Goal: Task Accomplishment & Management: Manage account settings

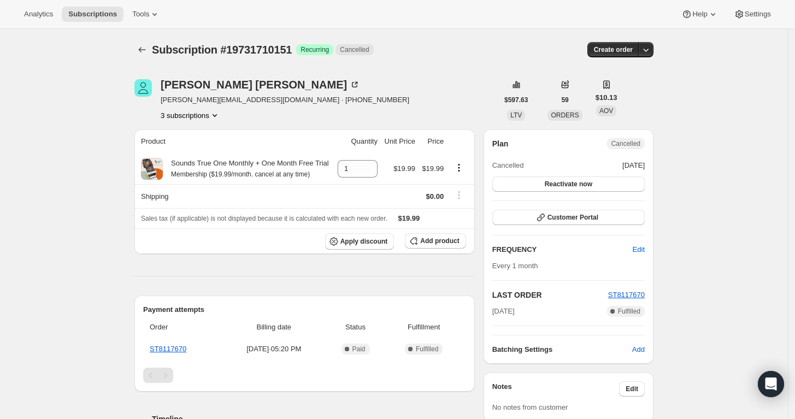
click at [213, 112] on icon "Product actions" at bounding box center [214, 115] width 11 height 11
click at [206, 149] on span "19870417095" at bounding box center [194, 154] width 76 height 11
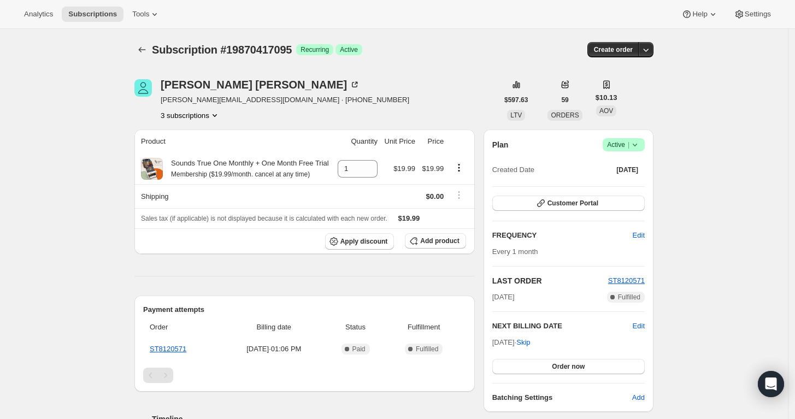
click at [185, 112] on button "3 subscriptions" at bounding box center [191, 115] width 60 height 11
drag, startPoint x: 204, startPoint y: 162, endPoint x: 202, endPoint y: 173, distance: 10.5
click at [202, 173] on ul "19731710151 19870417095 Info Current 3355017415" at bounding box center [194, 154] width 83 height 55
click at [202, 173] on span "3355017415" at bounding box center [194, 172] width 76 height 11
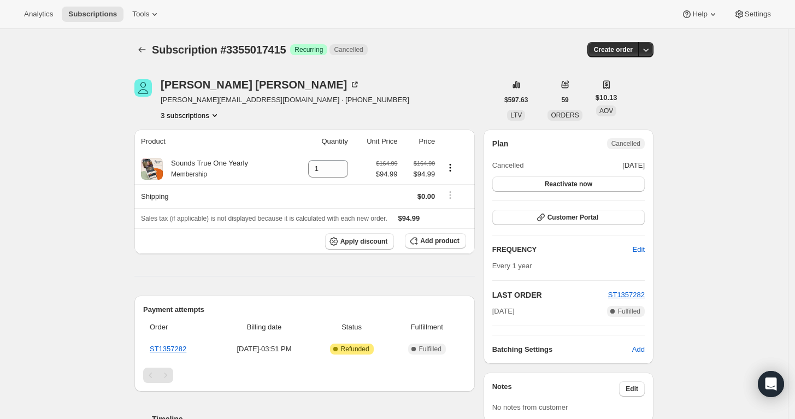
click at [219, 121] on div "Marisa Molina marisam@soundstrue.com · +15593609178 3 subscriptions $597.63 LTV…" at bounding box center [390, 370] width 528 height 616
click at [214, 108] on div "Marisa Molina marisam@soundstrue.com · +15593609178 3 subscriptions" at bounding box center [285, 100] width 249 height 42
click at [214, 113] on icon "Product actions" at bounding box center [214, 115] width 11 height 11
click at [223, 136] on span "19731710151" at bounding box center [194, 135] width 72 height 11
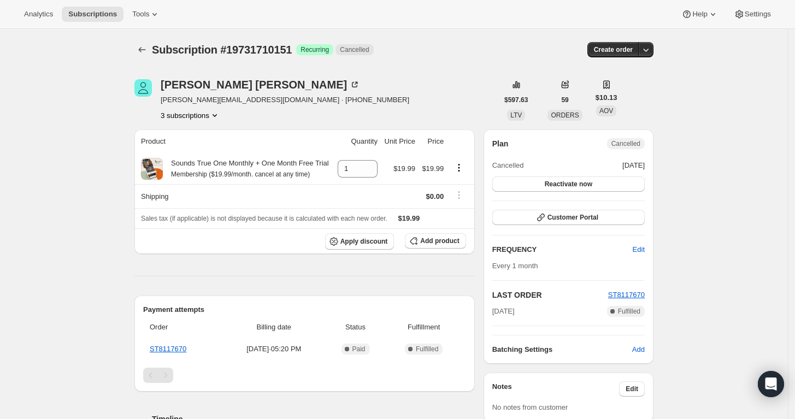
click at [200, 108] on div "Marisa Molina marisam@soundstrue.com · +15593609178 3 subscriptions" at bounding box center [285, 100] width 249 height 42
click at [200, 115] on button "3 subscriptions" at bounding box center [191, 115] width 60 height 11
click at [198, 156] on span "19870417095" at bounding box center [194, 154] width 76 height 11
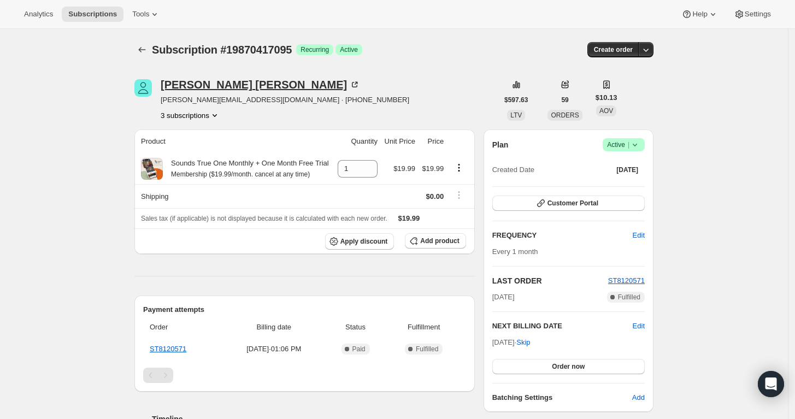
click at [226, 84] on div "Marisa Molina" at bounding box center [261, 84] width 200 height 11
click at [90, 21] on button "Subscriptions" at bounding box center [93, 14] width 62 height 15
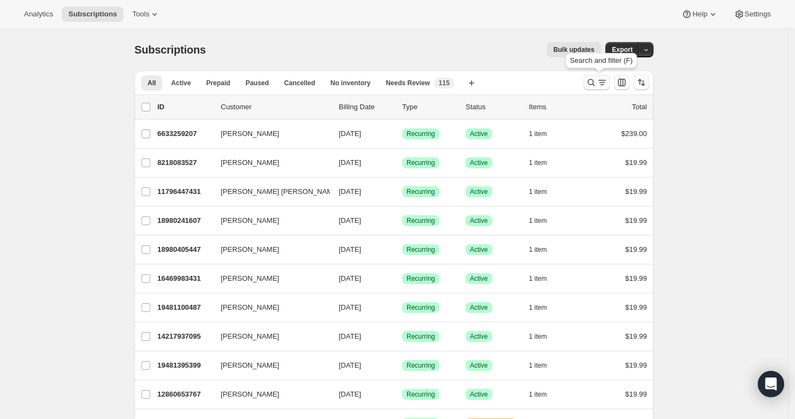
click at [601, 86] on icon "Search and filter results" at bounding box center [602, 82] width 11 height 11
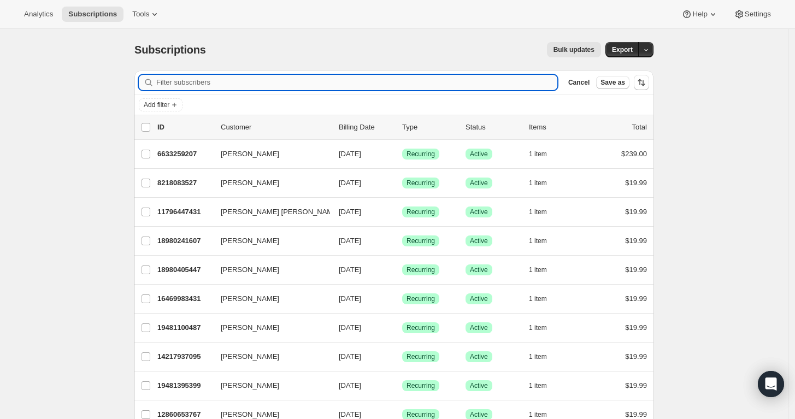
click at [248, 81] on input "Filter subscribers" at bounding box center [356, 82] width 401 height 15
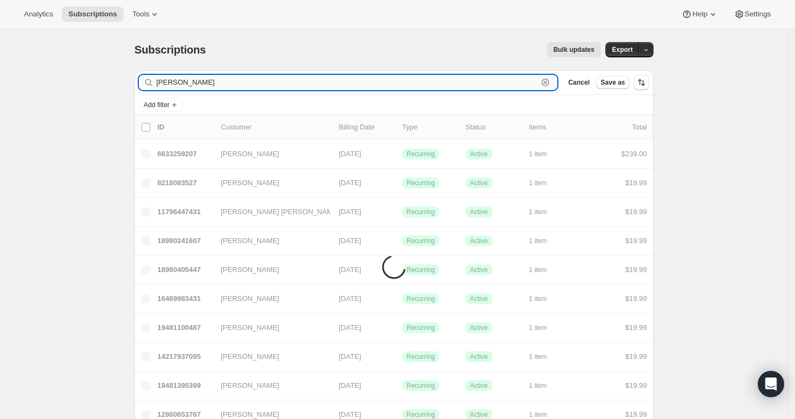
type input "[PERSON_NAME]"
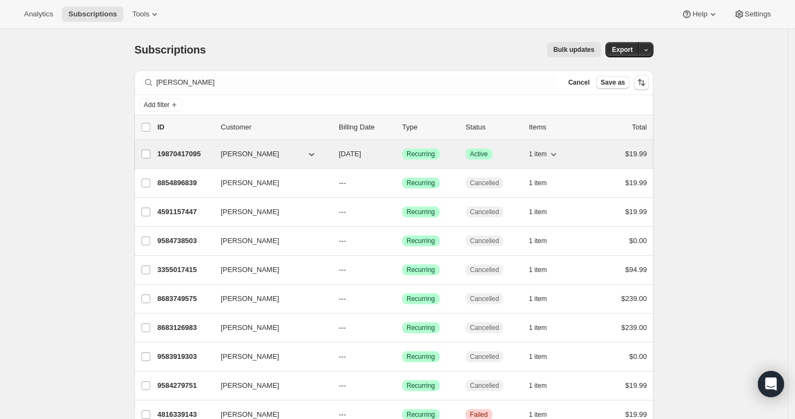
click at [551, 148] on button "1 item" at bounding box center [544, 154] width 30 height 15
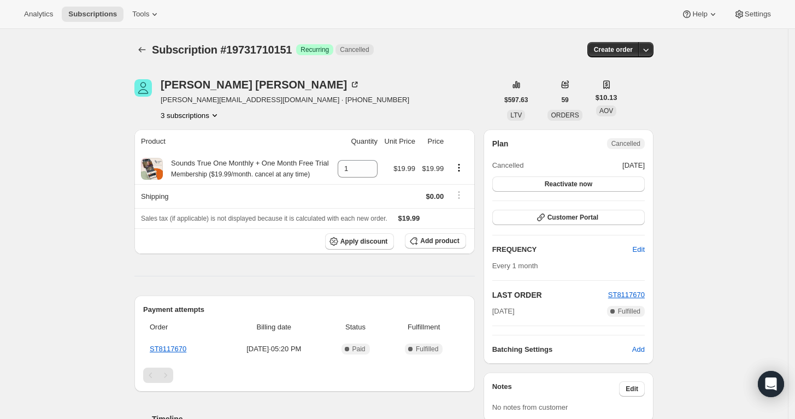
click at [199, 114] on button "3 subscriptions" at bounding box center [191, 115] width 60 height 11
click at [215, 148] on button "19870417095" at bounding box center [194, 153] width 83 height 17
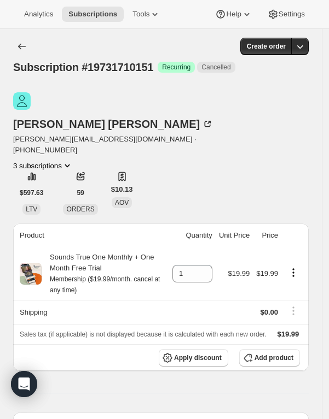
click at [73, 160] on button "3 subscriptions" at bounding box center [43, 165] width 60 height 11
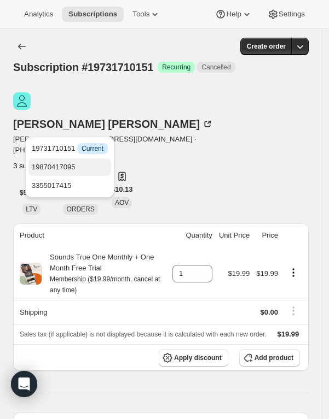
click at [83, 165] on span "19870417095" at bounding box center [70, 167] width 76 height 11
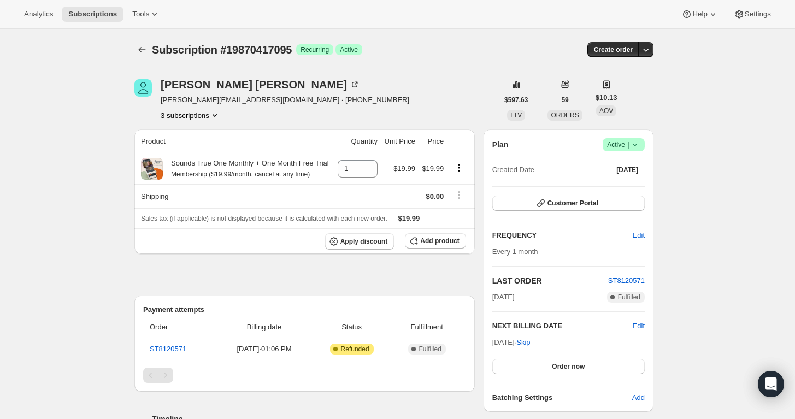
click at [637, 147] on icon at bounding box center [635, 144] width 11 height 11
click at [629, 185] on span "Cancel subscription" at bounding box center [628, 184] width 62 height 8
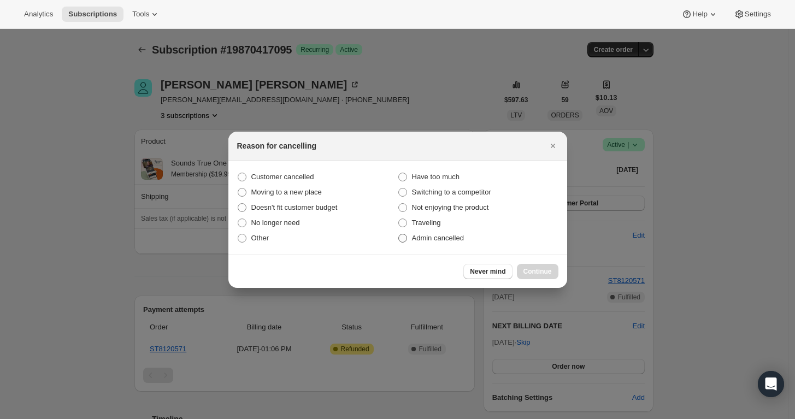
click at [446, 241] on span "Admin cancelled" at bounding box center [438, 238] width 52 height 8
click at [399, 235] on input "Admin cancelled" at bounding box center [399, 234] width 1 height 1
radio input "true"
click at [534, 267] on span "Continue" at bounding box center [538, 271] width 28 height 9
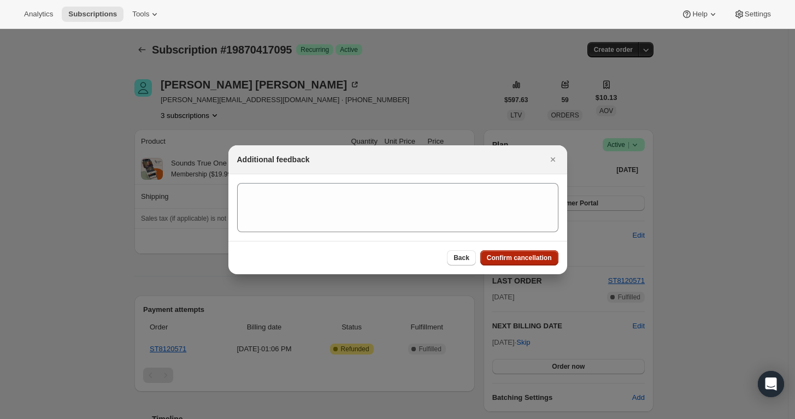
click at [532, 259] on span "Confirm cancellation" at bounding box center [519, 258] width 65 height 9
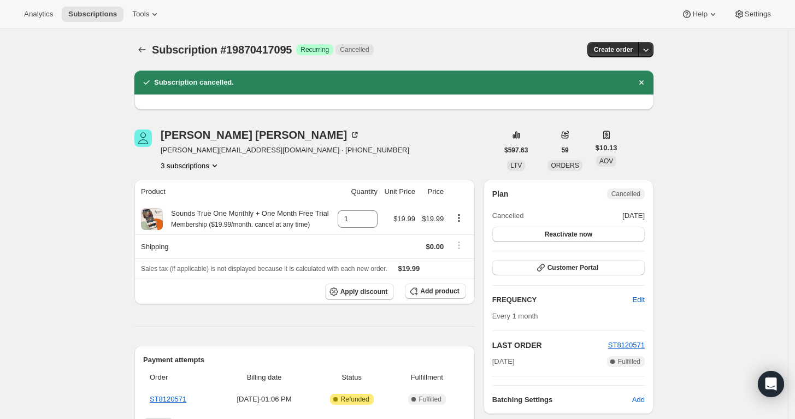
click at [226, 165] on div "3 subscriptions" at bounding box center [285, 165] width 249 height 11
click at [206, 165] on button "3 subscriptions" at bounding box center [191, 165] width 60 height 11
click at [210, 178] on button "19731710151" at bounding box center [194, 185] width 83 height 17
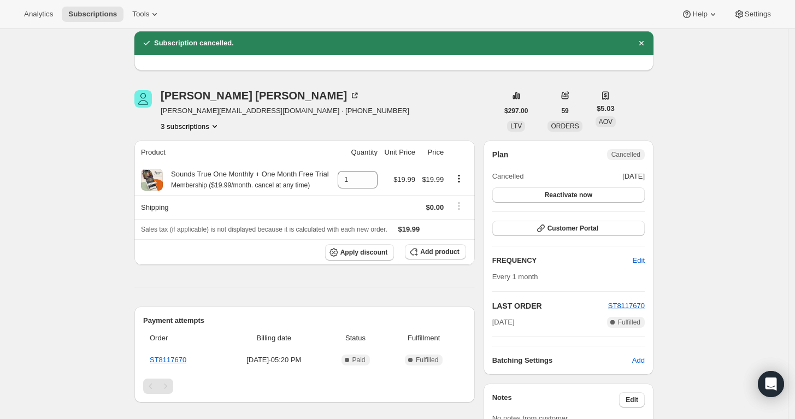
scroll to position [61, 0]
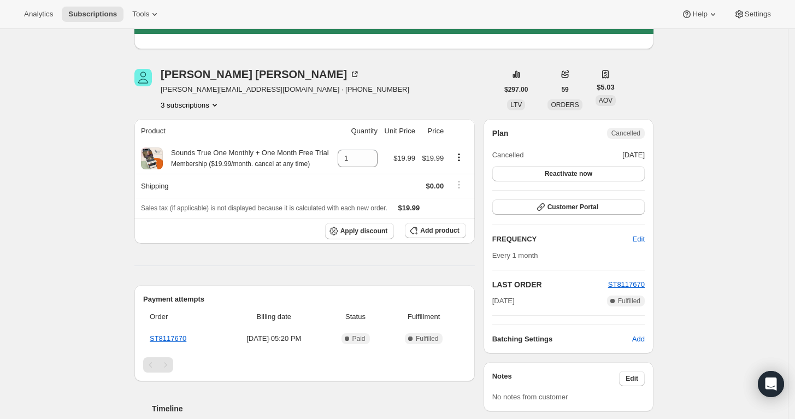
click at [199, 113] on div "Marisa Molina marisam@soundstrue.com · +15593609178 3 subscriptions $297.00 LTV…" at bounding box center [390, 359] width 528 height 616
click at [209, 64] on div "Marisa Molina marisam@soundstrue.com · +15593609178 3 subscriptions $297.00 LTV…" at bounding box center [390, 359] width 528 height 616
click at [207, 70] on div "Marisa Molina" at bounding box center [261, 74] width 200 height 11
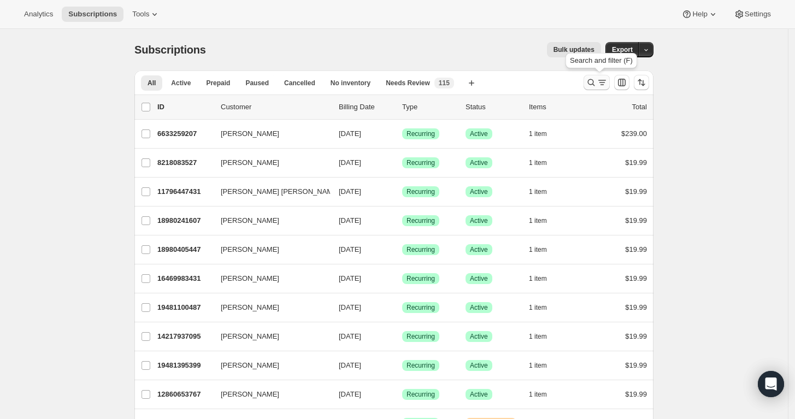
click at [595, 80] on icon "Search and filter results" at bounding box center [591, 82] width 11 height 11
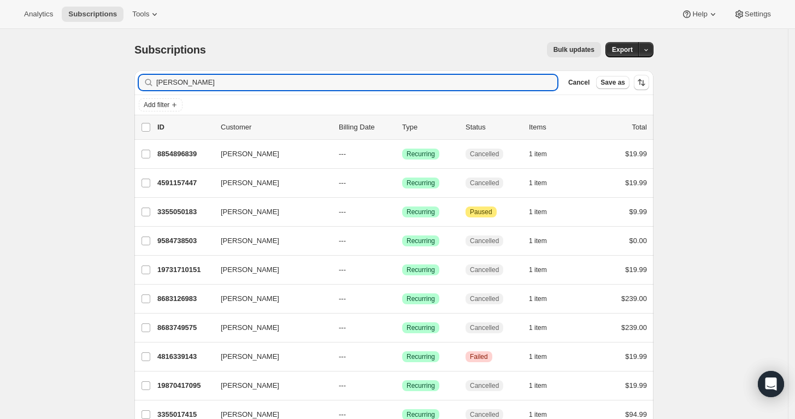
type input "[PERSON_NAME]"
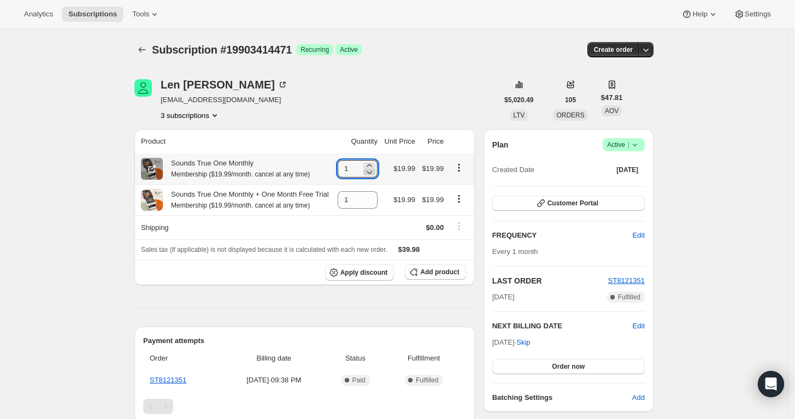
click at [375, 177] on icon at bounding box center [369, 172] width 11 height 11
type input "0"
click at [641, 145] on icon at bounding box center [635, 144] width 11 height 11
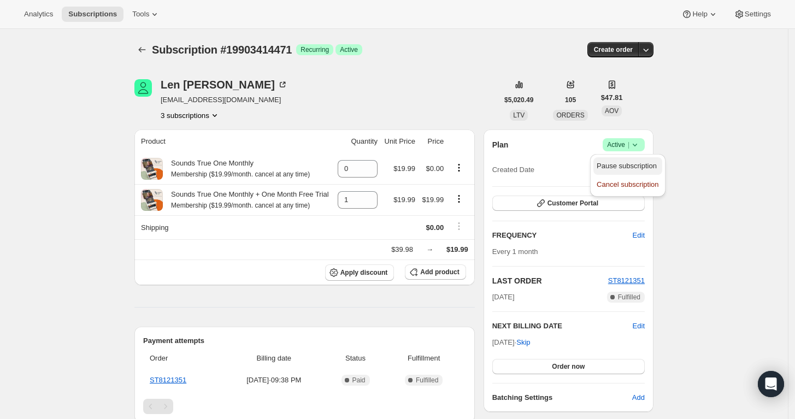
click at [643, 165] on span "Pause subscription" at bounding box center [627, 166] width 60 height 8
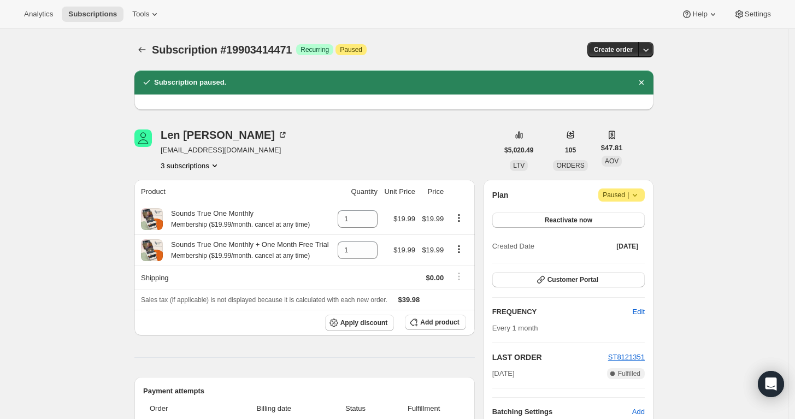
click at [199, 160] on button "3 subscriptions" at bounding box center [191, 165] width 60 height 11
click at [205, 203] on span "19397181639" at bounding box center [194, 204] width 76 height 11
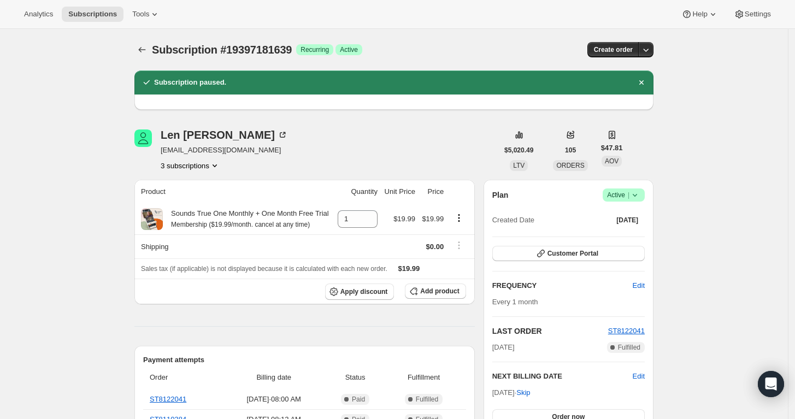
click at [216, 167] on icon "Product actions" at bounding box center [214, 165] width 11 height 11
click at [214, 183] on span "16238870727" at bounding box center [194, 185] width 76 height 11
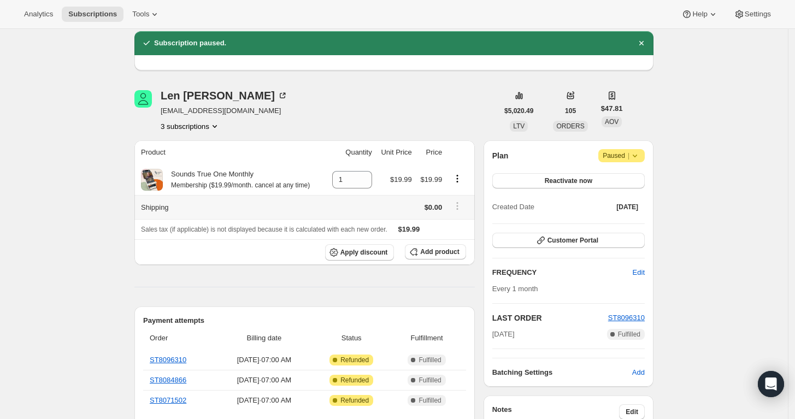
scroll to position [61, 0]
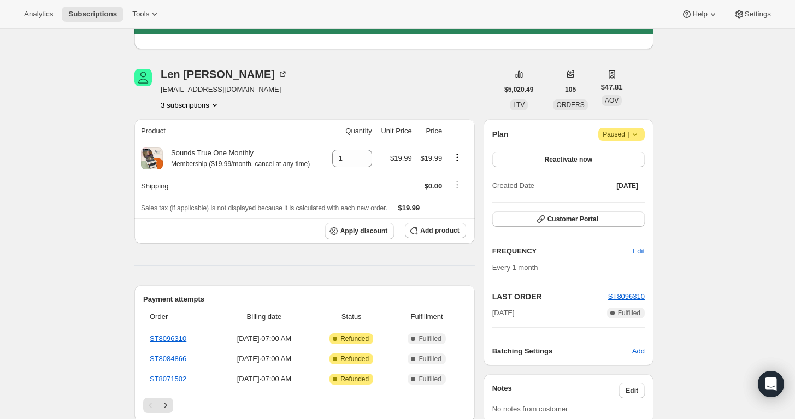
click at [209, 98] on div "Len Greer lwgsf1@gmail.com 3 subscriptions" at bounding box center [224, 90] width 127 height 42
click at [207, 106] on button "3 subscriptions" at bounding box center [191, 104] width 60 height 11
click at [204, 143] on span "19397181639" at bounding box center [194, 143] width 76 height 11
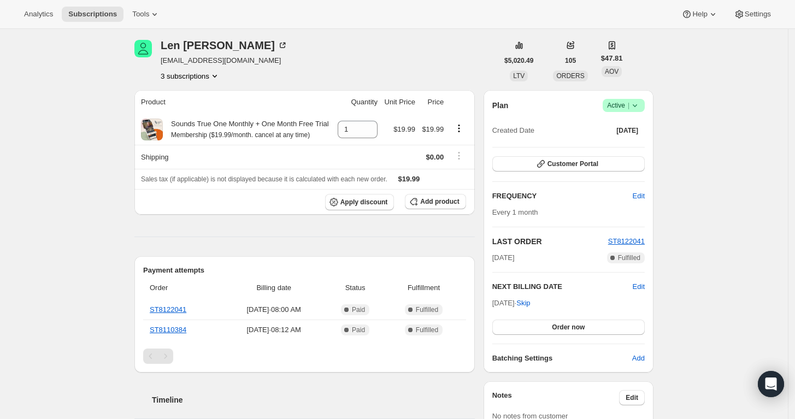
scroll to position [61, 0]
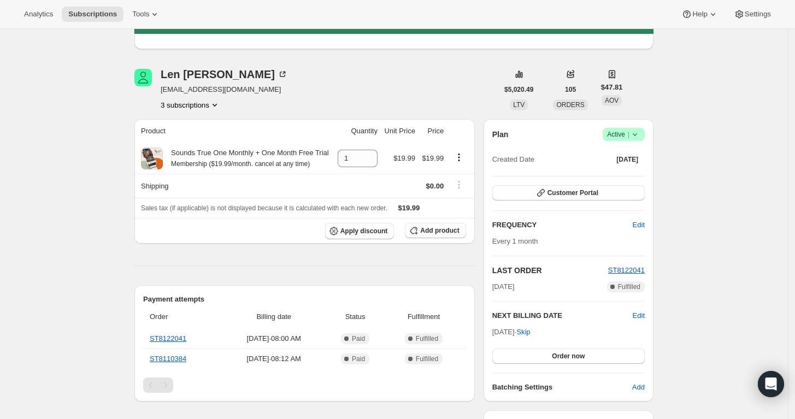
click at [206, 109] on button "3 subscriptions" at bounding box center [191, 104] width 60 height 11
click at [204, 162] on span "19903414471" at bounding box center [194, 162] width 76 height 11
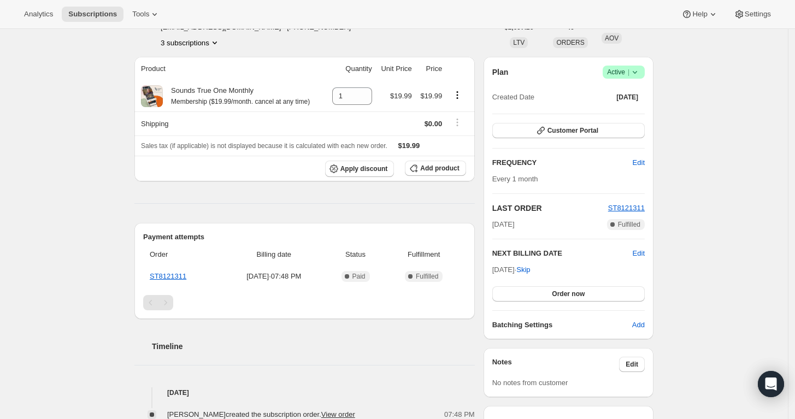
scroll to position [61, 0]
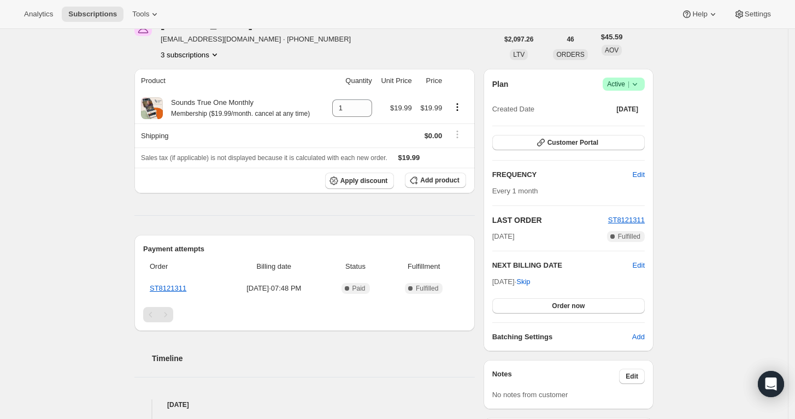
click at [201, 52] on button "3 subscriptions" at bounding box center [191, 54] width 60 height 11
click at [218, 82] on button "15504113863" at bounding box center [194, 74] width 83 height 17
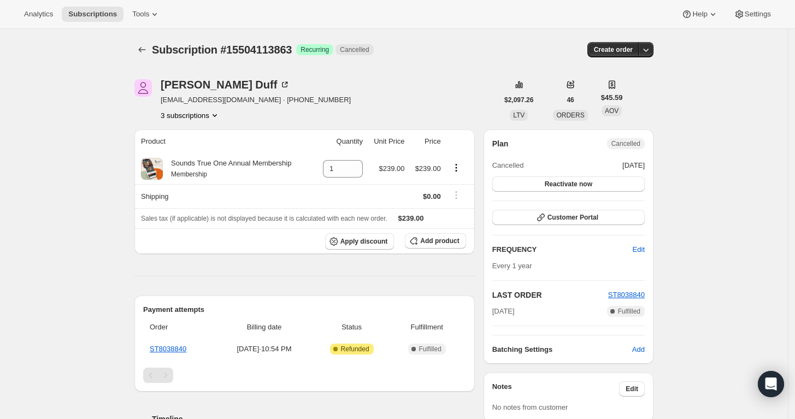
click at [201, 114] on button "3 subscriptions" at bounding box center [191, 115] width 60 height 11
click at [210, 165] on button "5711593671" at bounding box center [194, 172] width 83 height 17
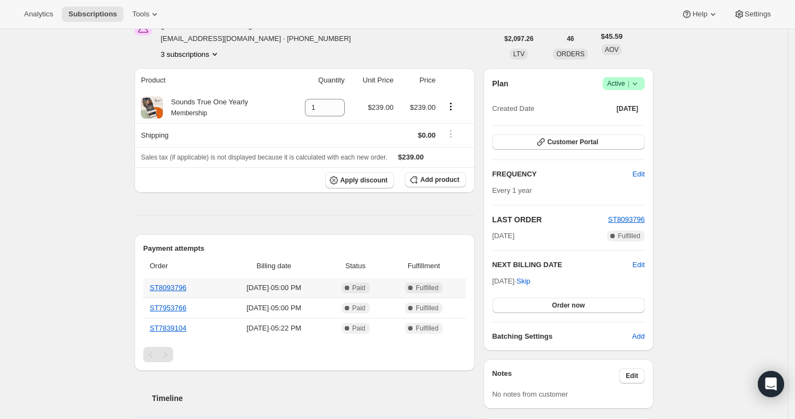
scroll to position [61, 0]
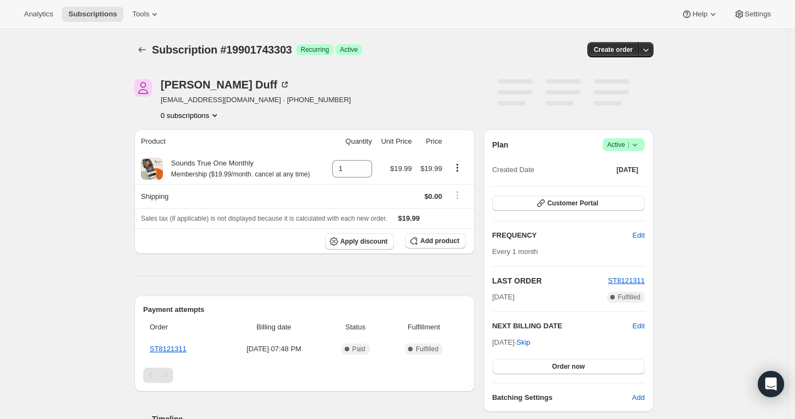
click at [613, 144] on span "Active |" at bounding box center [623, 144] width 33 height 11
click at [623, 172] on button "Pause subscription" at bounding box center [628, 165] width 68 height 17
click at [636, 143] on icon at bounding box center [635, 144] width 11 height 11
click at [635, 172] on button "Pause subscription" at bounding box center [628, 165] width 68 height 17
click at [641, 147] on icon at bounding box center [635, 144] width 11 height 11
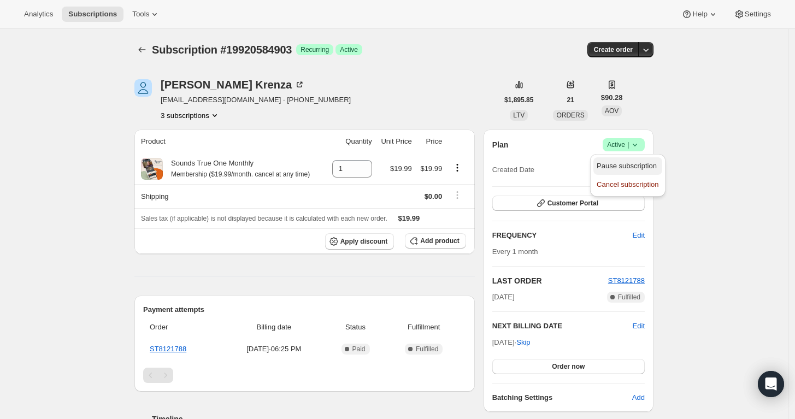
click at [635, 168] on span "Pause subscription" at bounding box center [627, 166] width 60 height 8
click at [637, 148] on icon at bounding box center [635, 144] width 11 height 11
click at [633, 168] on span "Pause subscription" at bounding box center [627, 166] width 60 height 8
click at [641, 144] on icon at bounding box center [635, 144] width 11 height 11
click at [635, 162] on span "Pause subscription" at bounding box center [627, 166] width 60 height 8
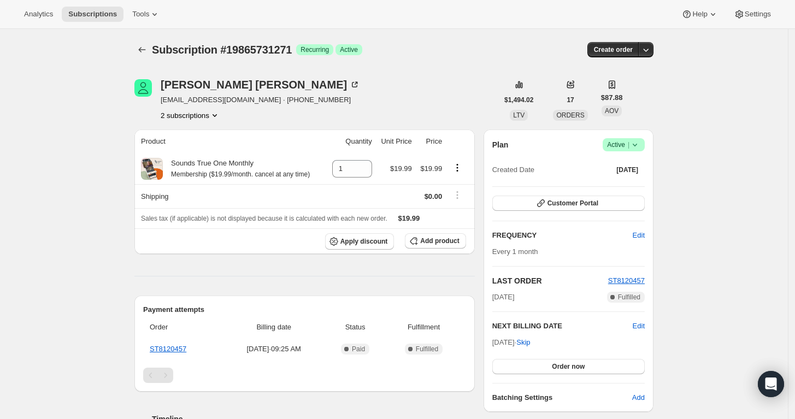
click at [635, 148] on icon at bounding box center [635, 144] width 11 height 11
click at [643, 169] on span "Pause subscription" at bounding box center [627, 166] width 60 height 8
click at [635, 146] on icon at bounding box center [635, 144] width 11 height 11
click at [635, 168] on span "Pause subscription" at bounding box center [627, 166] width 60 height 8
click at [637, 148] on icon at bounding box center [635, 144] width 11 height 11
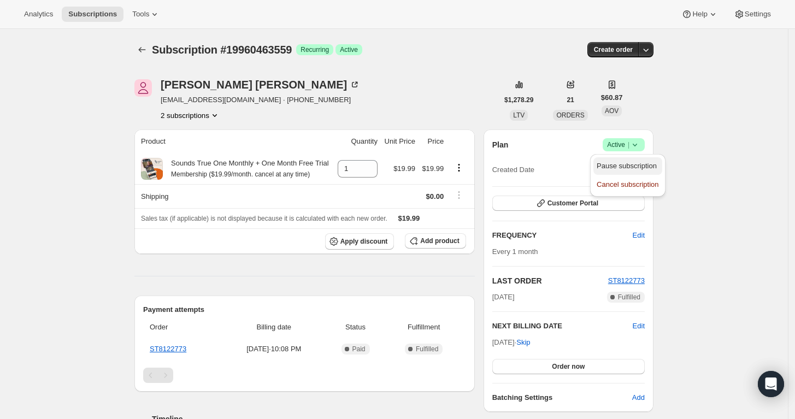
click at [643, 170] on span "Pause subscription" at bounding box center [627, 166] width 60 height 8
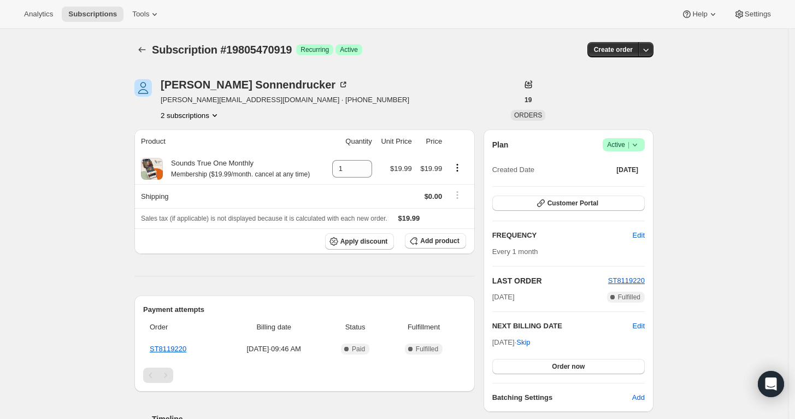
click at [641, 150] on icon at bounding box center [635, 144] width 11 height 11
click at [643, 165] on span "Pause subscription" at bounding box center [627, 166] width 60 height 8
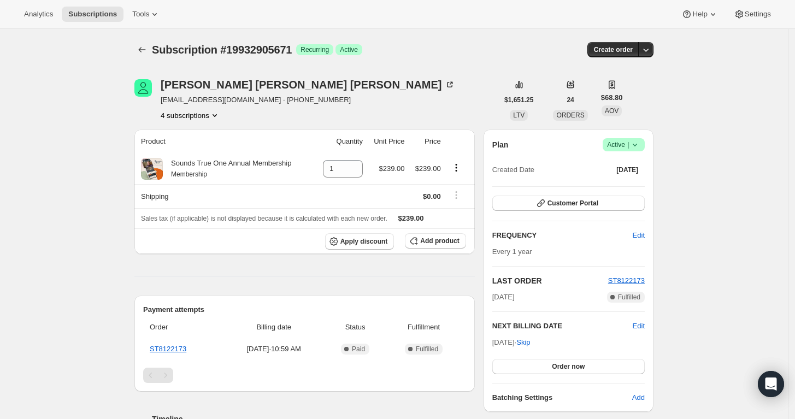
click at [636, 148] on icon at bounding box center [635, 144] width 11 height 11
click at [635, 168] on span "Pause subscription" at bounding box center [627, 166] width 60 height 8
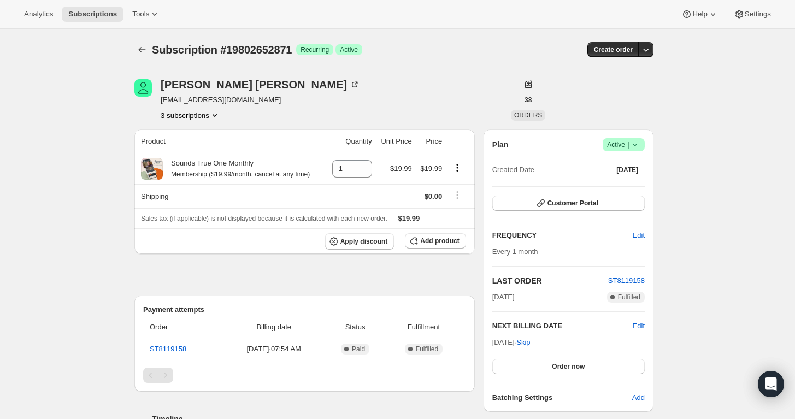
click at [634, 143] on icon at bounding box center [635, 144] width 11 height 11
click at [629, 166] on span "Pause subscription" at bounding box center [627, 166] width 60 height 8
click at [625, 148] on span "Active |" at bounding box center [623, 144] width 33 height 11
click at [623, 162] on span "Pause subscription" at bounding box center [627, 166] width 60 height 8
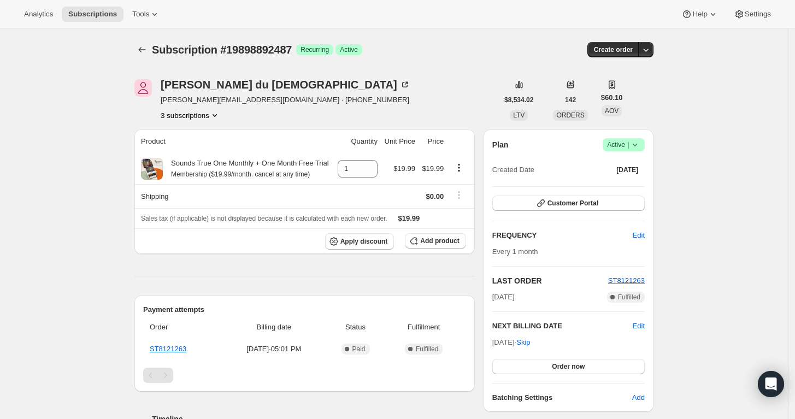
click at [640, 147] on icon at bounding box center [635, 144] width 11 height 11
click at [636, 163] on span "Pause subscription" at bounding box center [627, 166] width 60 height 8
click at [639, 147] on icon at bounding box center [635, 144] width 11 height 11
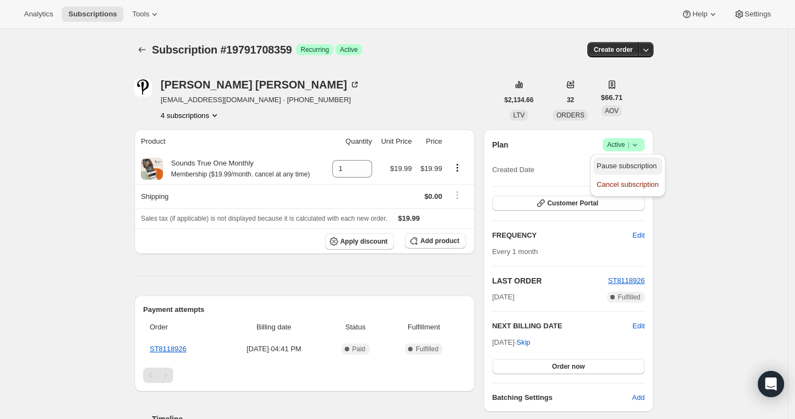
click at [637, 169] on span "Pause subscription" at bounding box center [627, 166] width 60 height 8
click at [637, 143] on icon at bounding box center [635, 144] width 11 height 11
click at [632, 165] on span "Pause subscription" at bounding box center [627, 166] width 60 height 8
click at [641, 147] on icon at bounding box center [635, 144] width 11 height 11
click at [636, 159] on button "Pause subscription" at bounding box center [628, 165] width 68 height 17
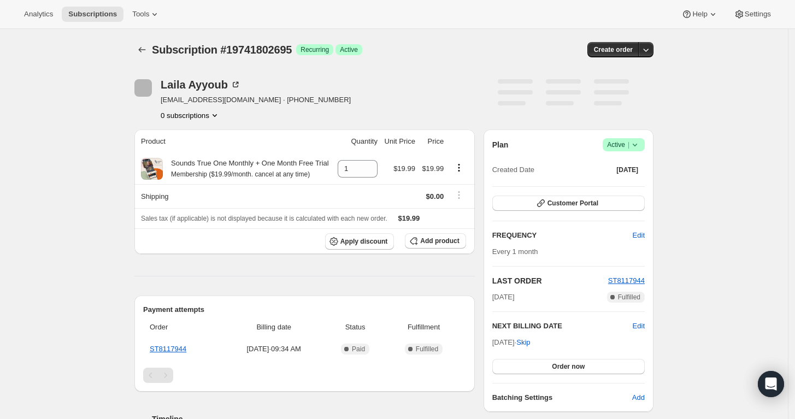
click at [634, 147] on icon at bounding box center [635, 144] width 11 height 11
click at [635, 162] on span "Pause subscription" at bounding box center [627, 166] width 60 height 8
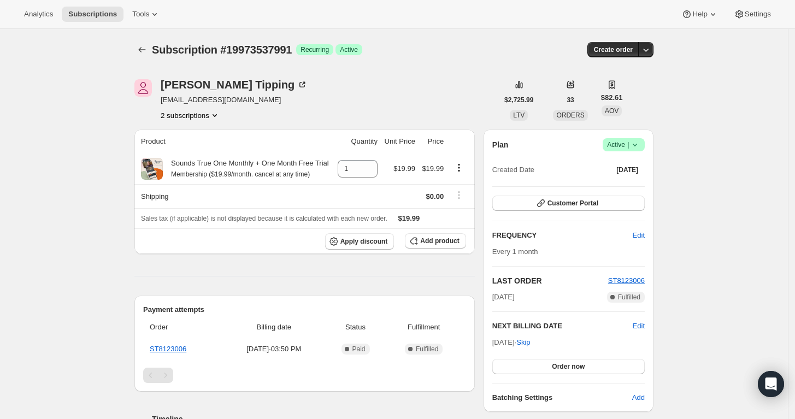
click at [636, 148] on icon at bounding box center [635, 144] width 11 height 11
click at [632, 163] on span "Pause subscription" at bounding box center [627, 166] width 60 height 8
click at [636, 144] on icon at bounding box center [635, 145] width 4 height 3
click at [633, 161] on span "Pause subscription" at bounding box center [628, 166] width 62 height 11
click at [635, 139] on icon at bounding box center [635, 144] width 11 height 11
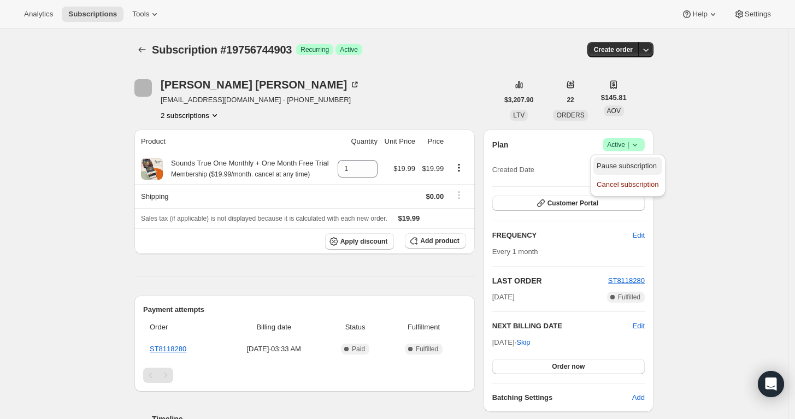
click at [635, 167] on span "Pause subscription" at bounding box center [627, 166] width 60 height 8
click at [635, 143] on icon at bounding box center [635, 144] width 11 height 11
click at [633, 162] on span "Pause subscription" at bounding box center [627, 166] width 60 height 8
click at [637, 148] on icon at bounding box center [635, 144] width 11 height 11
click at [642, 167] on span "Pause subscription" at bounding box center [627, 166] width 60 height 8
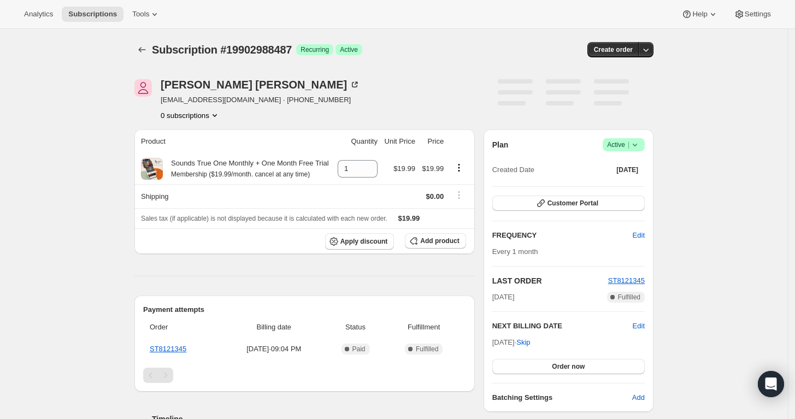
click at [645, 149] on span "Success Active |" at bounding box center [624, 144] width 42 height 13
click at [636, 162] on span "Pause subscription" at bounding box center [627, 166] width 60 height 8
click at [640, 143] on icon at bounding box center [635, 144] width 11 height 11
click at [639, 163] on span "Pause subscription" at bounding box center [627, 166] width 60 height 8
click at [636, 144] on icon at bounding box center [635, 145] width 4 height 3
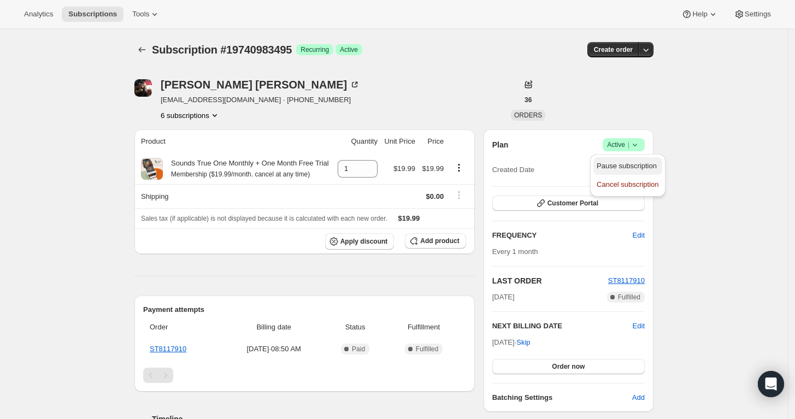
click at [631, 158] on button "Pause subscription" at bounding box center [628, 165] width 68 height 17
click at [639, 149] on icon at bounding box center [635, 144] width 11 height 11
click at [638, 159] on button "Pause subscription" at bounding box center [628, 165] width 68 height 17
click at [641, 143] on icon at bounding box center [635, 144] width 11 height 11
click at [633, 165] on span "Pause subscription" at bounding box center [627, 166] width 60 height 8
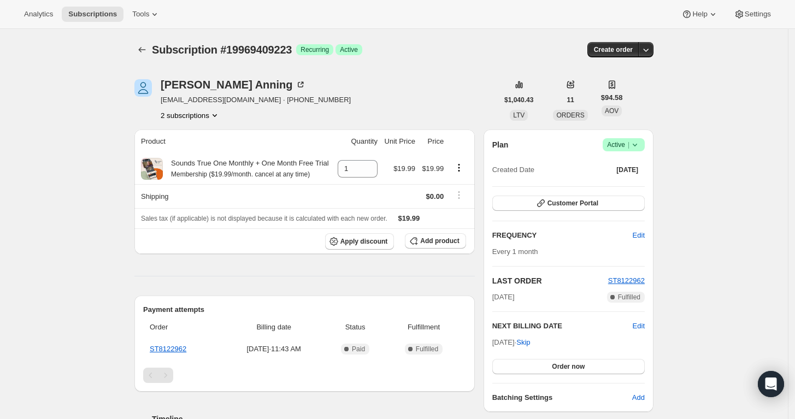
click at [638, 143] on icon at bounding box center [635, 144] width 11 height 11
click at [639, 167] on span "Pause subscription" at bounding box center [627, 166] width 60 height 8
click at [625, 147] on span "Active |" at bounding box center [623, 144] width 33 height 11
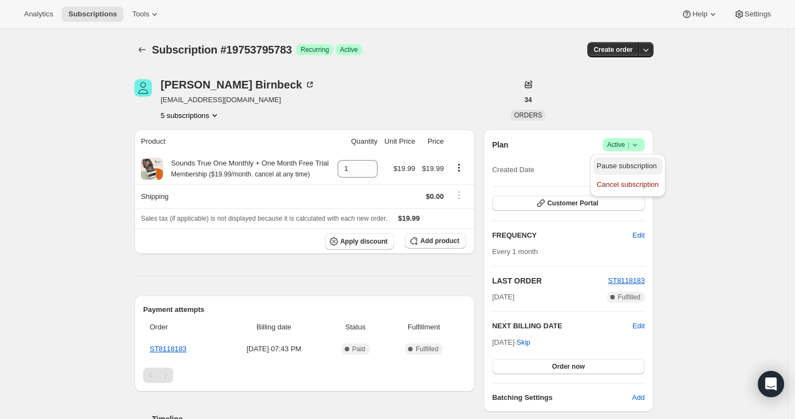
click at [634, 166] on span "Pause subscription" at bounding box center [627, 166] width 60 height 8
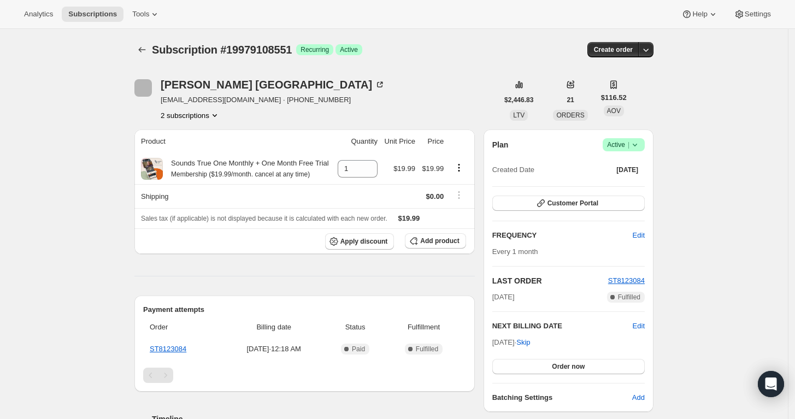
click at [634, 140] on icon at bounding box center [635, 144] width 11 height 11
click at [630, 160] on button "Pause subscription" at bounding box center [628, 165] width 68 height 17
click at [637, 145] on icon at bounding box center [635, 145] width 4 height 3
click at [629, 172] on button "Pause subscription" at bounding box center [628, 165] width 68 height 17
click at [634, 144] on icon at bounding box center [635, 144] width 11 height 11
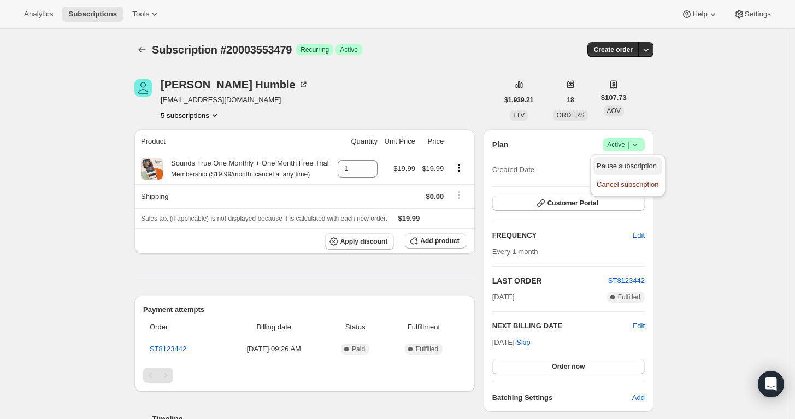
click at [645, 173] on button "Pause subscription" at bounding box center [628, 165] width 68 height 17
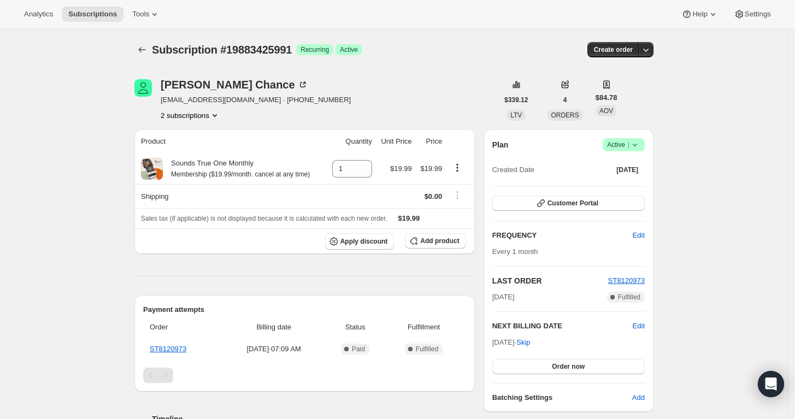
click at [637, 147] on icon at bounding box center [635, 144] width 11 height 11
click at [634, 174] on button "Pause subscription" at bounding box center [628, 165] width 68 height 17
click at [210, 114] on button "2 subscriptions" at bounding box center [191, 115] width 60 height 11
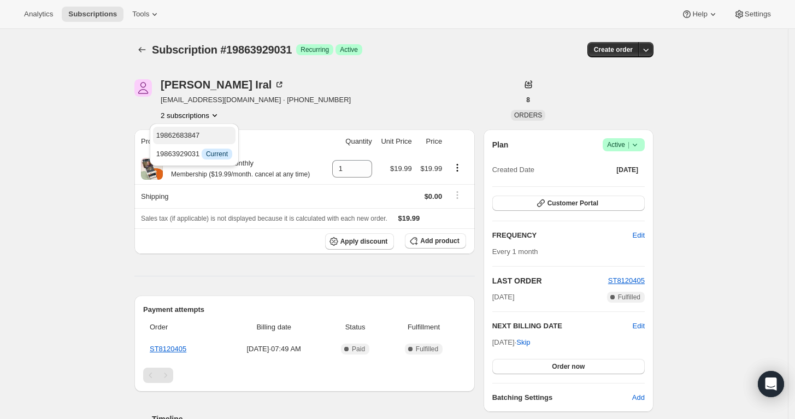
click at [193, 133] on span "19862683847" at bounding box center [178, 135] width 44 height 8
click at [198, 113] on button "2 subscriptions" at bounding box center [191, 115] width 60 height 11
click at [202, 148] on button "19863929031" at bounding box center [194, 153] width 83 height 17
click at [211, 112] on button "2 subscriptions" at bounding box center [191, 115] width 60 height 11
click at [207, 139] on span "19862683847" at bounding box center [194, 135] width 76 height 11
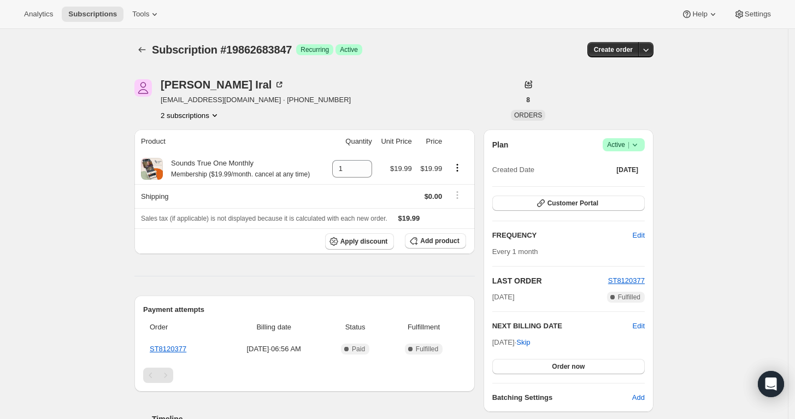
click at [207, 114] on button "2 subscriptions" at bounding box center [191, 115] width 60 height 11
click at [213, 160] on span "19863929031" at bounding box center [194, 154] width 76 height 11
click at [645, 150] on span "Success Active |" at bounding box center [624, 144] width 42 height 13
click at [643, 167] on span "Pause subscription" at bounding box center [627, 166] width 60 height 8
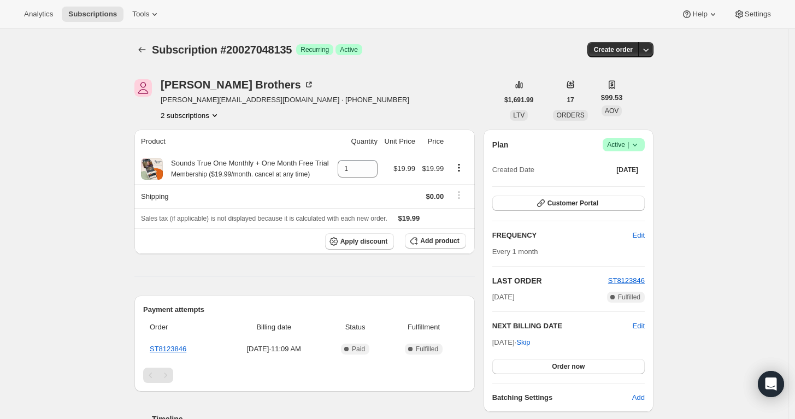
click at [635, 142] on icon at bounding box center [635, 144] width 11 height 11
click at [633, 169] on span "Pause subscription" at bounding box center [627, 166] width 60 height 8
click at [635, 148] on icon at bounding box center [635, 144] width 11 height 11
click at [633, 165] on span "Pause subscription" at bounding box center [627, 166] width 60 height 8
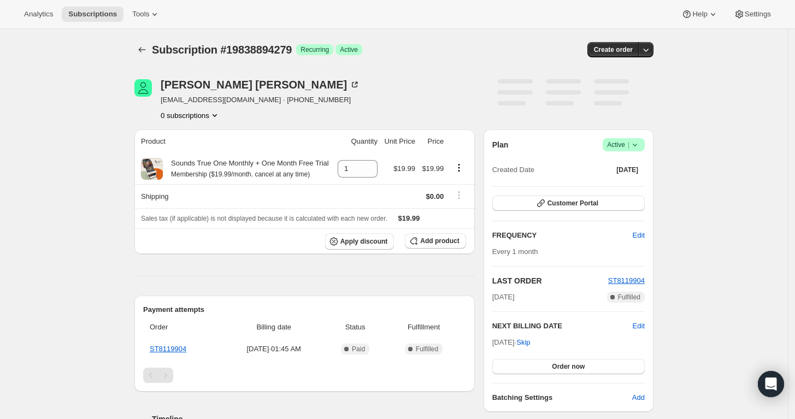
click at [632, 159] on div "Plan Success Active | Created Date [DATE]" at bounding box center [569, 157] width 153 height 39
click at [635, 146] on icon at bounding box center [635, 144] width 11 height 11
click at [631, 163] on span "Pause subscription" at bounding box center [627, 166] width 60 height 8
click at [637, 144] on icon at bounding box center [635, 145] width 4 height 3
click at [638, 158] on button "Pause subscription" at bounding box center [628, 165] width 68 height 17
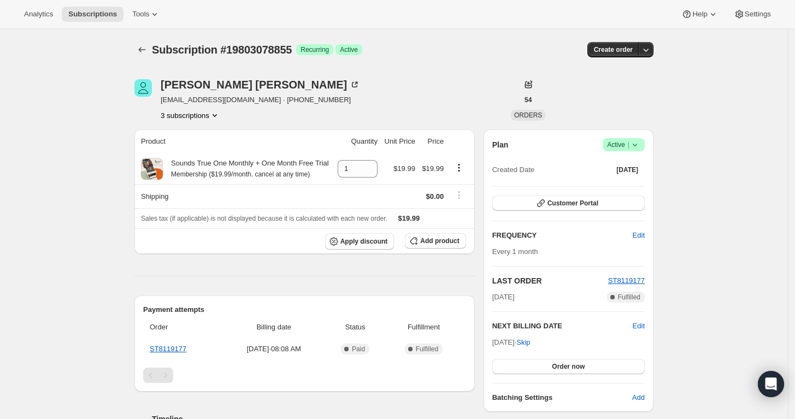
click at [645, 148] on span "Success Active |" at bounding box center [624, 144] width 42 height 13
click at [645, 173] on button "Pause subscription" at bounding box center [628, 165] width 68 height 17
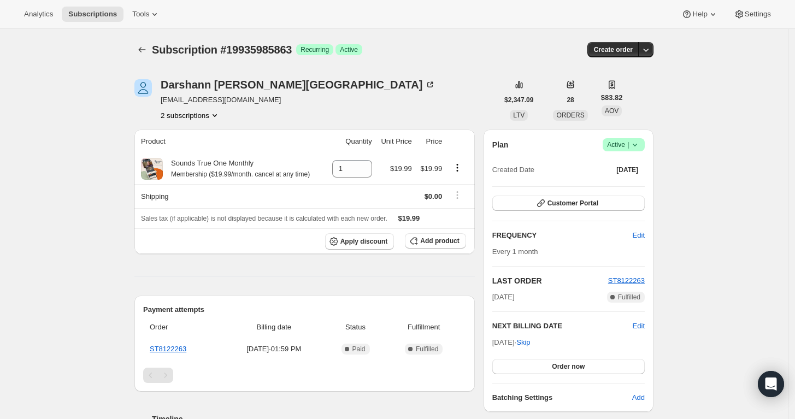
click at [635, 144] on icon at bounding box center [635, 144] width 11 height 11
click at [627, 166] on span "Pause subscription" at bounding box center [627, 166] width 60 height 8
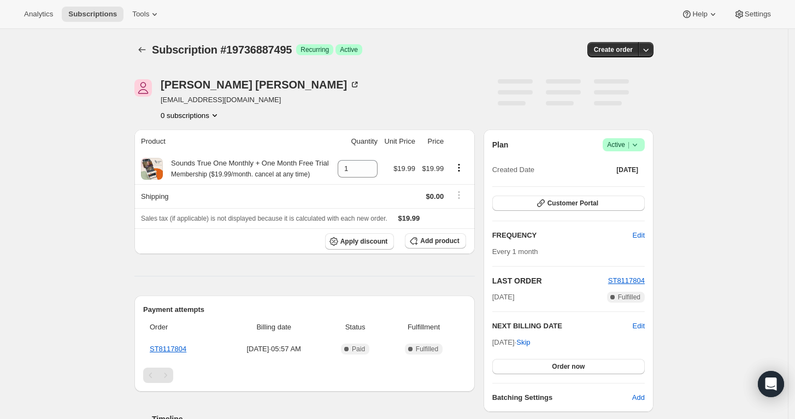
click at [635, 145] on icon at bounding box center [635, 144] width 11 height 11
click at [634, 162] on span "Pause subscription" at bounding box center [627, 166] width 60 height 8
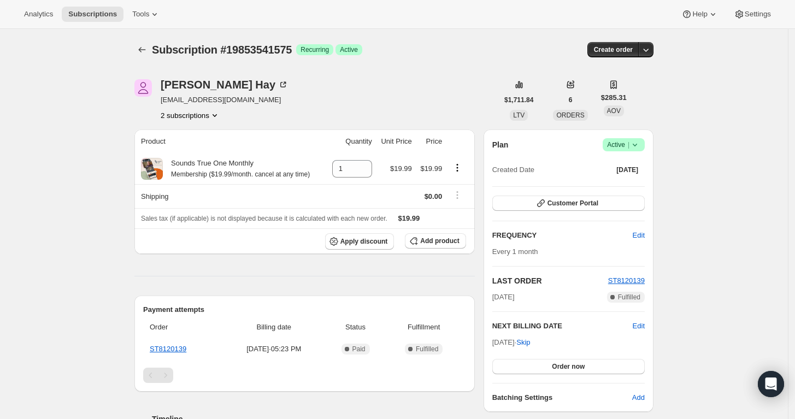
click at [645, 151] on span "Success Active |" at bounding box center [624, 144] width 42 height 13
click at [634, 172] on button "Pause subscription" at bounding box center [628, 165] width 68 height 17
click at [641, 149] on icon at bounding box center [635, 144] width 11 height 11
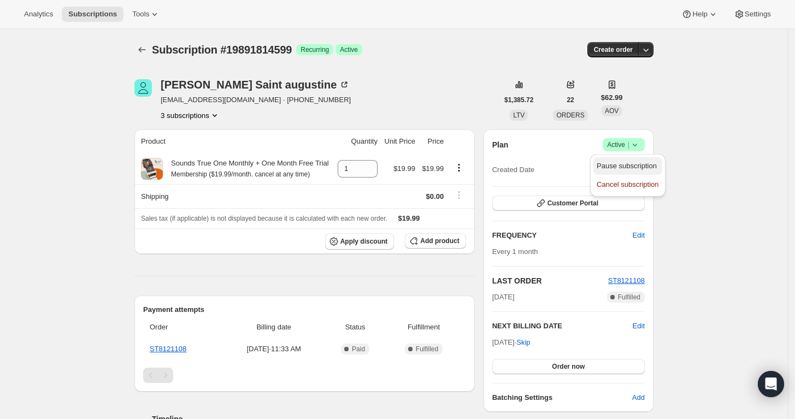
click at [639, 168] on span "Pause subscription" at bounding box center [627, 166] width 60 height 8
click at [635, 144] on icon at bounding box center [635, 144] width 11 height 11
click at [634, 157] on button "Pause subscription" at bounding box center [628, 165] width 68 height 17
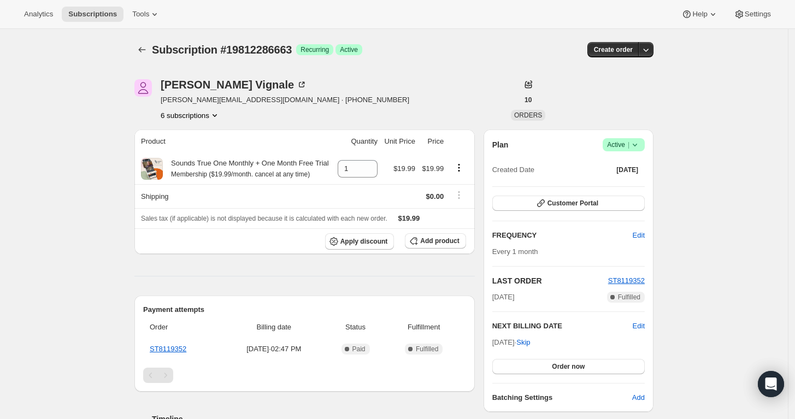
click at [641, 148] on icon at bounding box center [635, 144] width 11 height 11
click at [637, 160] on button "Pause subscription" at bounding box center [628, 165] width 68 height 17
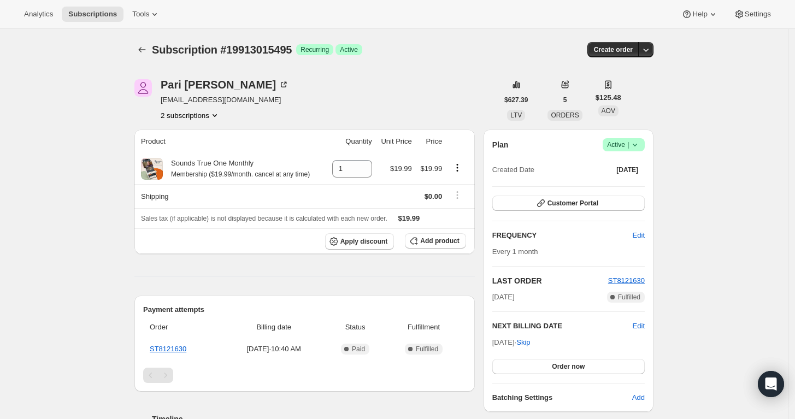
click at [644, 148] on span "Success Active |" at bounding box center [624, 144] width 42 height 13
click at [640, 167] on span "Pause subscription" at bounding box center [627, 166] width 60 height 8
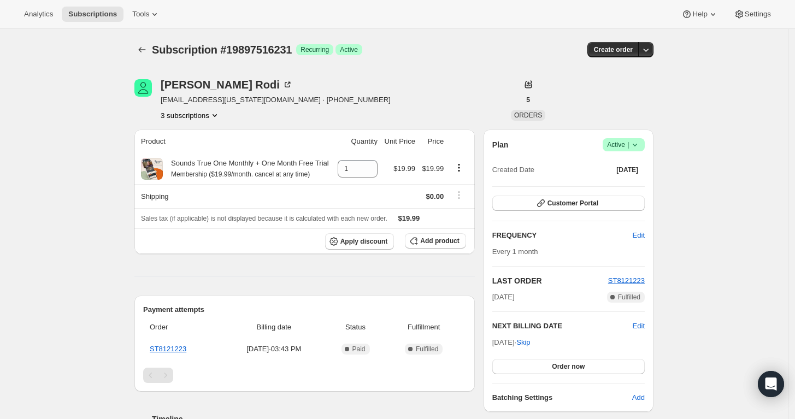
click at [634, 150] on span "Success Active |" at bounding box center [624, 144] width 42 height 13
click at [633, 163] on span "Pause subscription" at bounding box center [627, 166] width 60 height 8
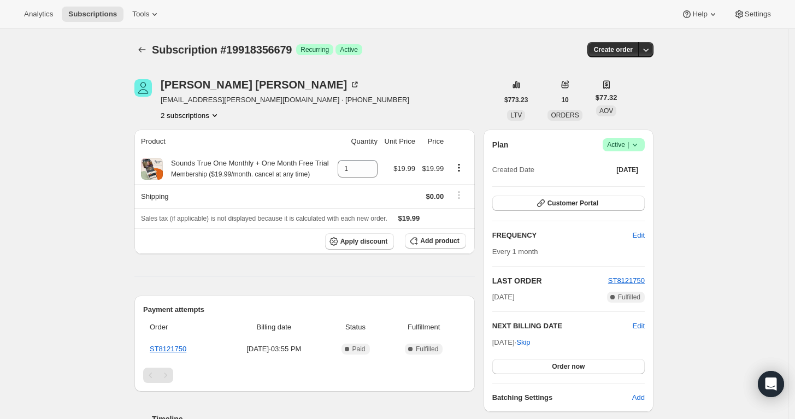
click at [640, 145] on icon at bounding box center [635, 144] width 11 height 11
click at [640, 172] on button "Pause subscription" at bounding box center [628, 165] width 68 height 17
click at [641, 148] on icon at bounding box center [635, 144] width 11 height 11
click at [640, 161] on span "Pause subscription" at bounding box center [628, 166] width 62 height 11
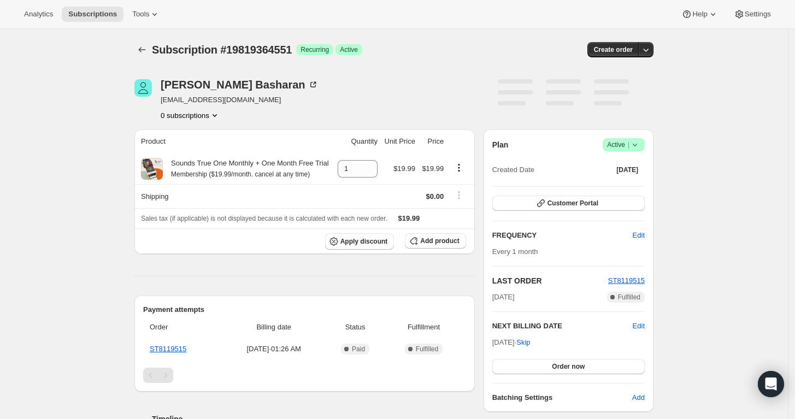
click at [630, 148] on span "Active |" at bounding box center [623, 144] width 33 height 11
click at [630, 165] on span "Pause subscription" at bounding box center [627, 166] width 60 height 8
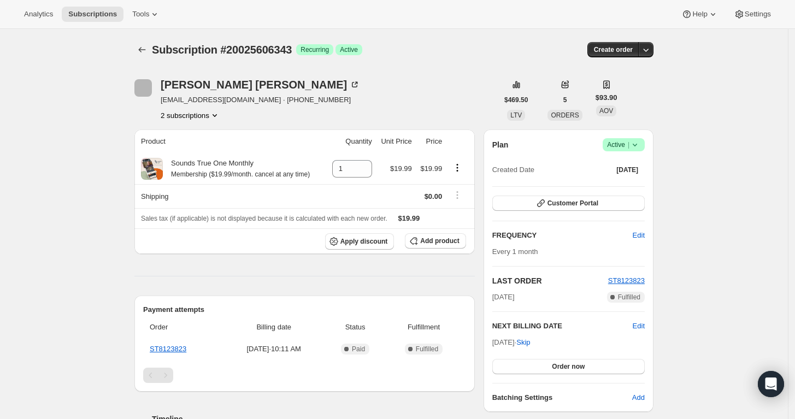
click at [640, 138] on span "Success Active |" at bounding box center [624, 144] width 42 height 13
click at [635, 162] on span "Pause subscription" at bounding box center [627, 166] width 60 height 8
click at [639, 143] on icon at bounding box center [635, 144] width 11 height 11
click at [635, 173] on button "Pause subscription" at bounding box center [628, 165] width 68 height 17
click at [644, 147] on span "Success Active |" at bounding box center [624, 144] width 42 height 13
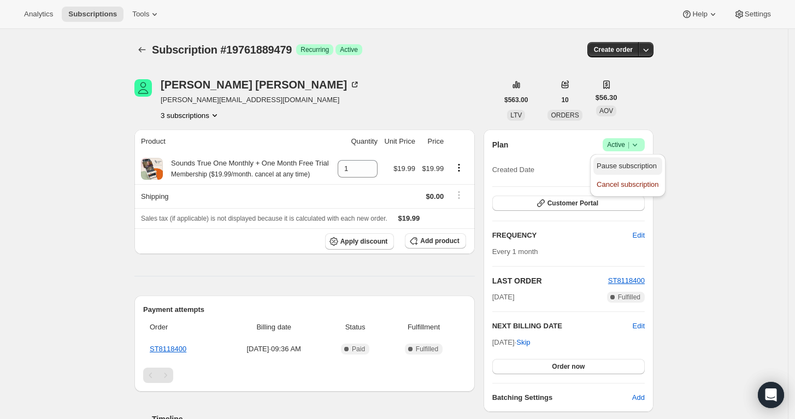
click at [635, 162] on span "Pause subscription" at bounding box center [627, 166] width 60 height 8
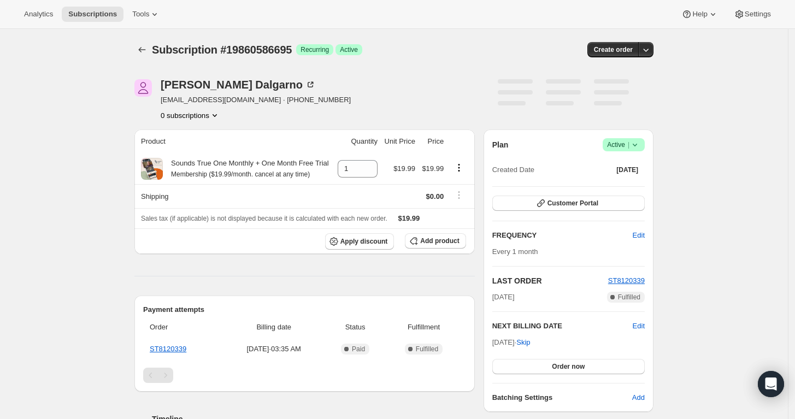
click at [633, 142] on icon at bounding box center [635, 144] width 11 height 11
click at [633, 173] on button "Pause subscription" at bounding box center [628, 165] width 68 height 17
click at [636, 148] on icon at bounding box center [635, 144] width 11 height 11
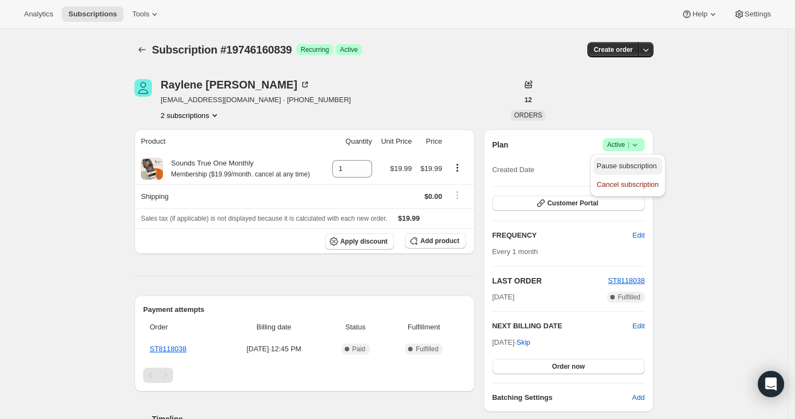
click at [633, 168] on span "Pause subscription" at bounding box center [627, 166] width 60 height 8
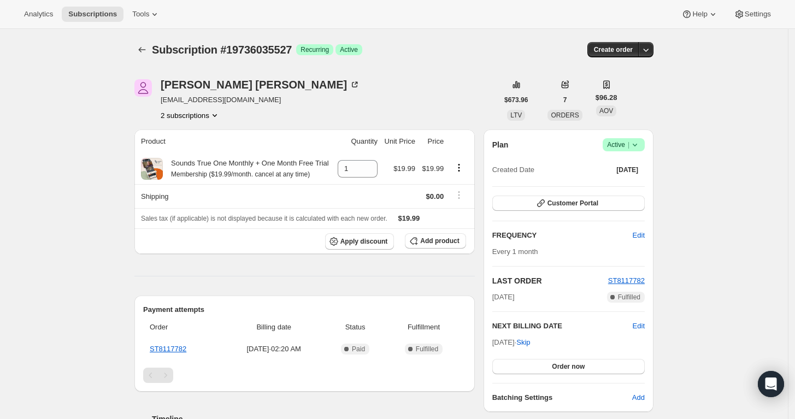
click at [630, 144] on span "Active |" at bounding box center [623, 144] width 33 height 11
click at [629, 162] on span "Pause subscription" at bounding box center [627, 166] width 60 height 8
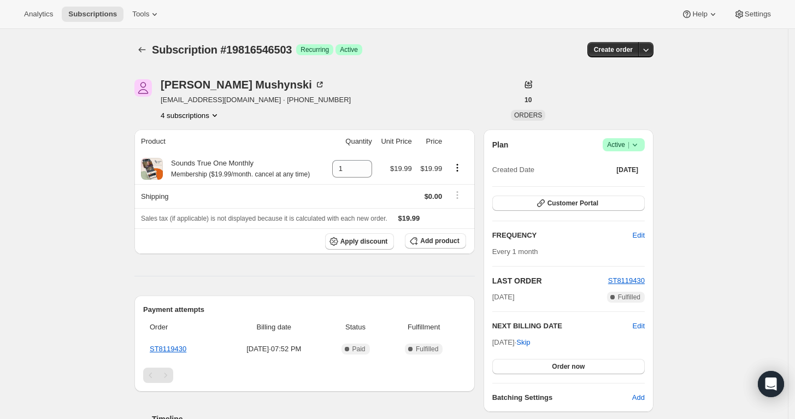
click at [637, 145] on icon at bounding box center [635, 145] width 4 height 3
click at [634, 159] on button "Pause subscription" at bounding box center [628, 165] width 68 height 17
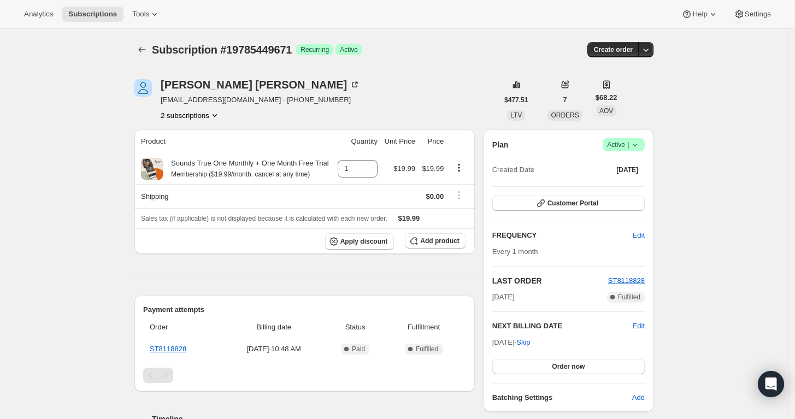
click at [641, 148] on icon at bounding box center [635, 144] width 11 height 11
click at [635, 172] on button "Pause subscription" at bounding box center [628, 165] width 68 height 17
click at [640, 143] on icon at bounding box center [635, 144] width 11 height 11
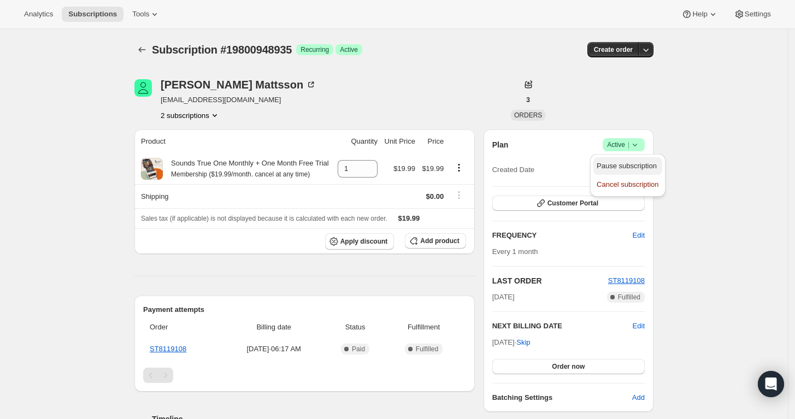
click at [630, 161] on span "Pause subscription" at bounding box center [628, 166] width 62 height 11
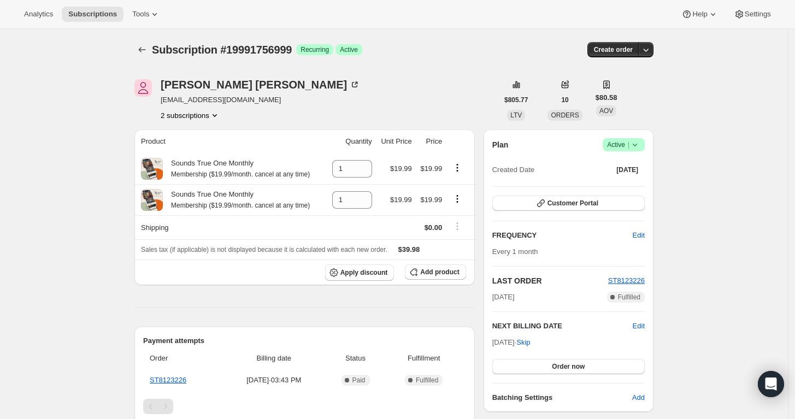
click at [644, 149] on span "Success Active |" at bounding box center [624, 144] width 42 height 13
click at [412, 70] on div "Subscription #19991756999. This page is ready Subscription #19991756999 Success…" at bounding box center [393, 50] width 519 height 42
click at [214, 113] on icon "Product actions" at bounding box center [214, 115] width 11 height 11
click at [203, 137] on span "16740712647" at bounding box center [194, 135] width 76 height 11
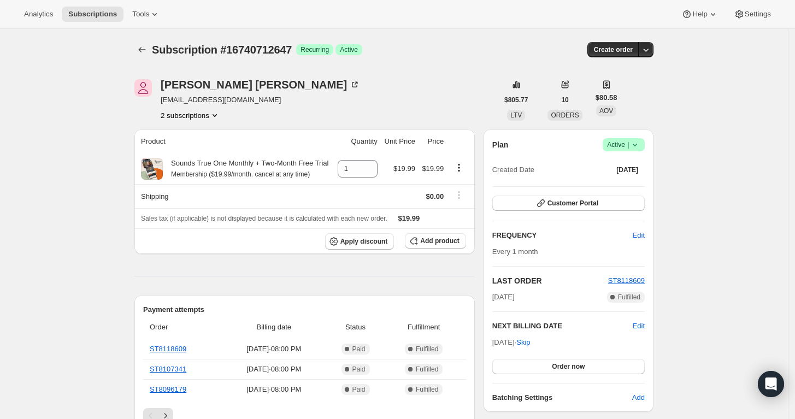
click at [208, 119] on button "2 subscriptions" at bounding box center [191, 115] width 60 height 11
click at [206, 150] on span "19991756999" at bounding box center [194, 154] width 76 height 11
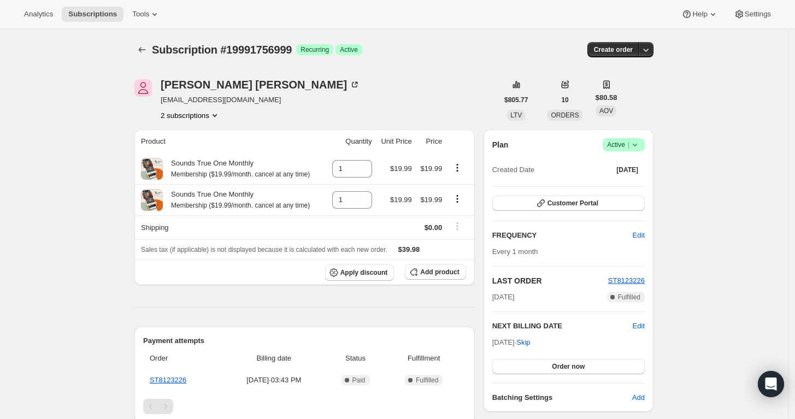
click at [645, 148] on span "Success Active |" at bounding box center [624, 144] width 42 height 13
click at [636, 165] on span "Pause subscription" at bounding box center [627, 166] width 60 height 8
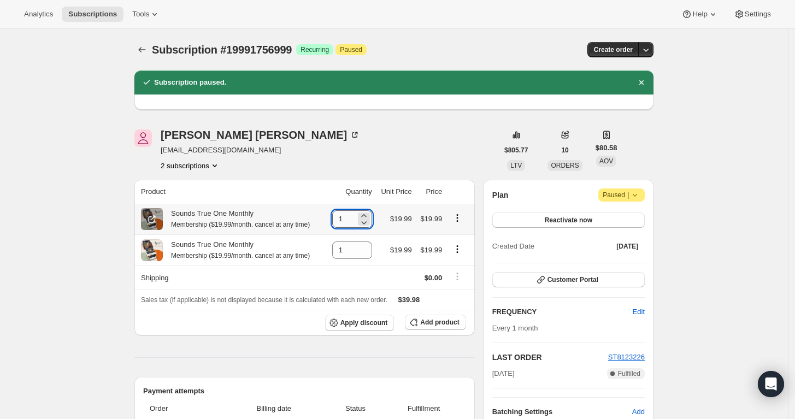
click at [356, 215] on input "1" at bounding box center [344, 218] width 24 height 17
click at [364, 222] on icon at bounding box center [364, 222] width 11 height 11
type input "0"
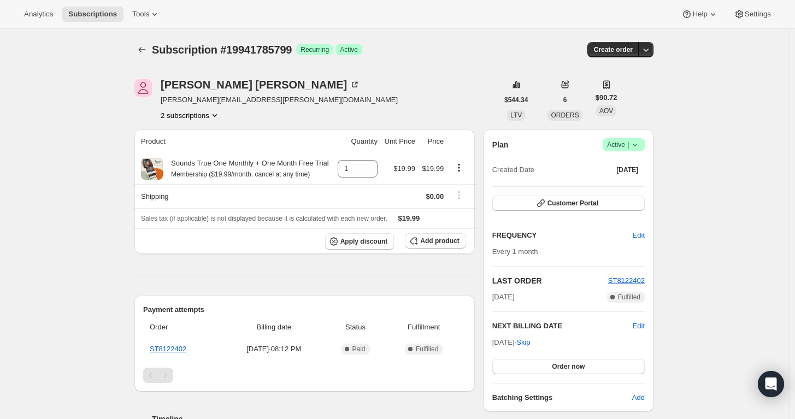
click at [637, 145] on icon at bounding box center [635, 145] width 4 height 3
click at [641, 162] on span "Pause subscription" at bounding box center [627, 166] width 60 height 8
click at [636, 152] on div "Plan Success Active | Created Date Sep 1, 2025" at bounding box center [569, 157] width 153 height 39
click at [637, 149] on icon at bounding box center [635, 144] width 11 height 11
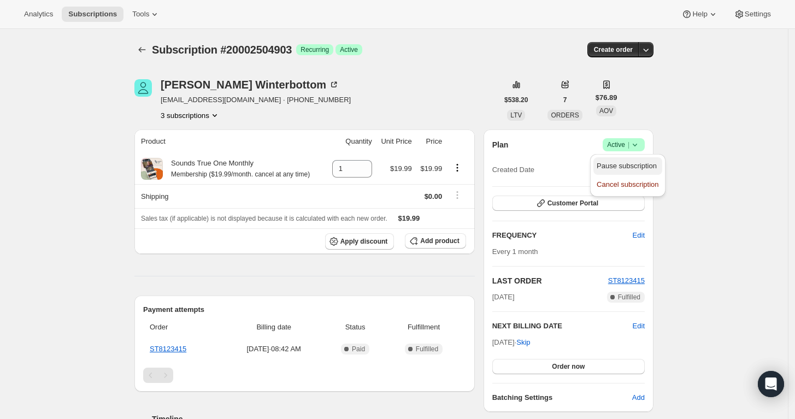
click at [636, 160] on button "Pause subscription" at bounding box center [628, 165] width 68 height 17
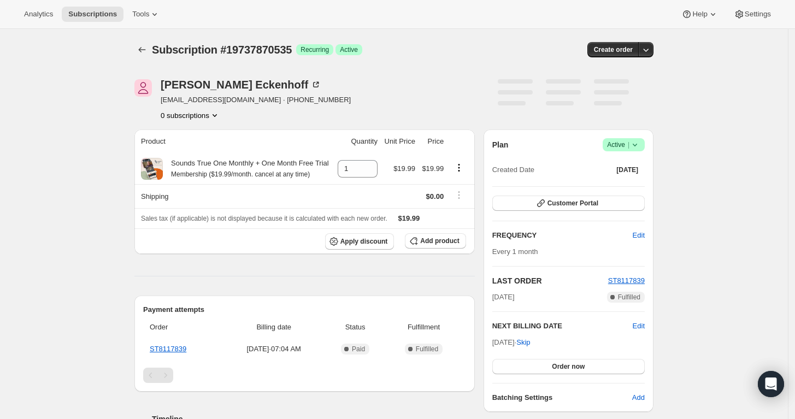
click at [641, 145] on icon at bounding box center [635, 144] width 11 height 11
click at [639, 164] on span "Pause subscription" at bounding box center [627, 166] width 60 height 8
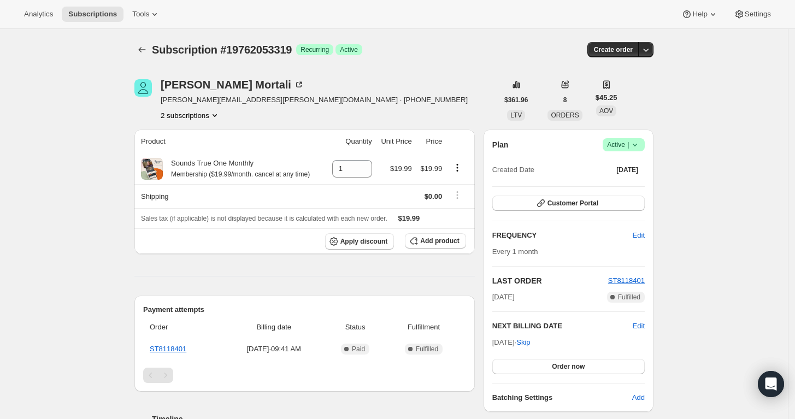
click at [641, 145] on icon at bounding box center [635, 144] width 11 height 11
click at [636, 160] on button "Pause subscription" at bounding box center [628, 165] width 68 height 17
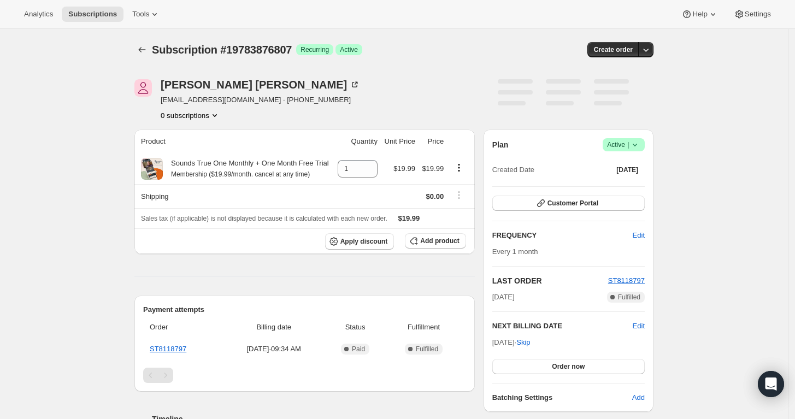
click at [641, 143] on icon at bounding box center [635, 144] width 11 height 11
click at [643, 169] on span "Pause subscription" at bounding box center [627, 166] width 60 height 8
click at [634, 144] on icon at bounding box center [635, 144] width 11 height 11
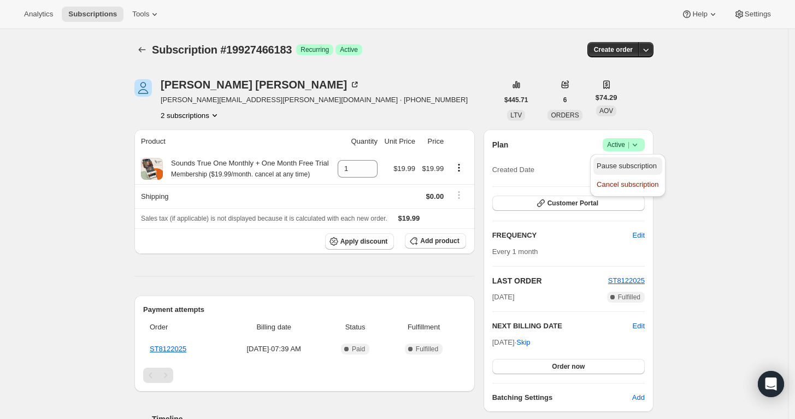
click at [634, 165] on span "Pause subscription" at bounding box center [627, 166] width 60 height 8
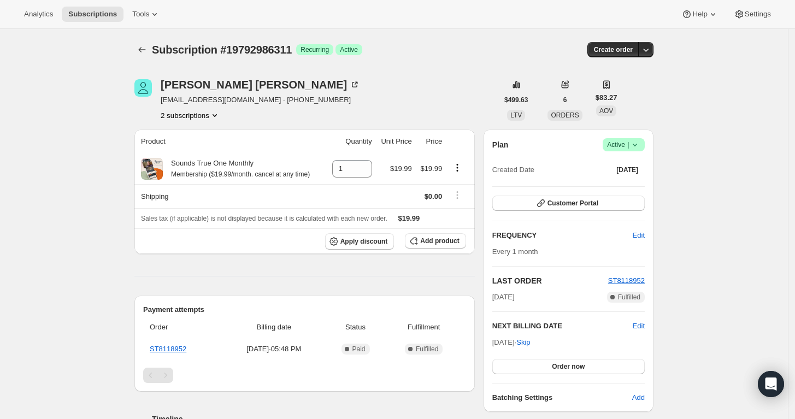
click at [629, 146] on span "Active |" at bounding box center [623, 144] width 33 height 11
click at [630, 163] on span "Pause subscription" at bounding box center [627, 166] width 60 height 8
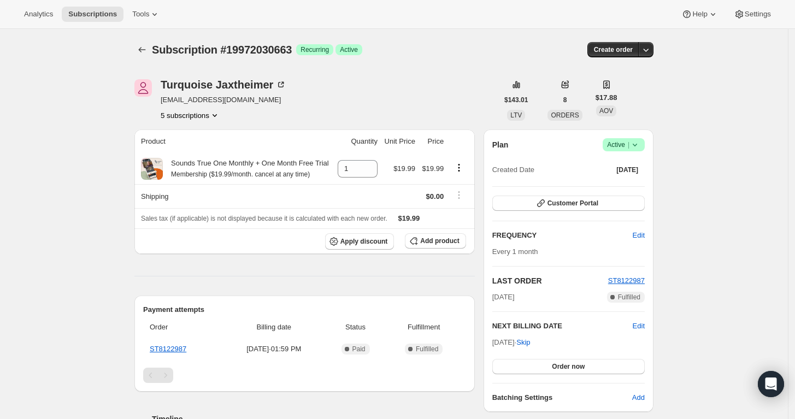
click at [628, 143] on span "Active |" at bounding box center [623, 144] width 33 height 11
click at [625, 162] on span "Pause subscription" at bounding box center [627, 166] width 60 height 8
click at [634, 148] on icon at bounding box center [635, 144] width 11 height 11
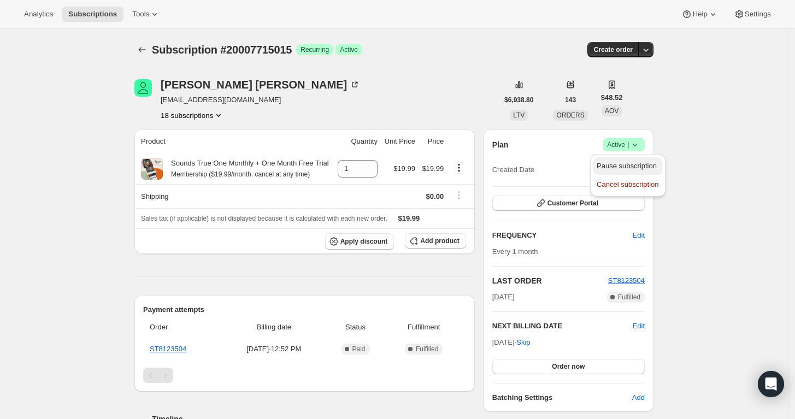
click at [631, 171] on span "Pause subscription" at bounding box center [628, 166] width 62 height 11
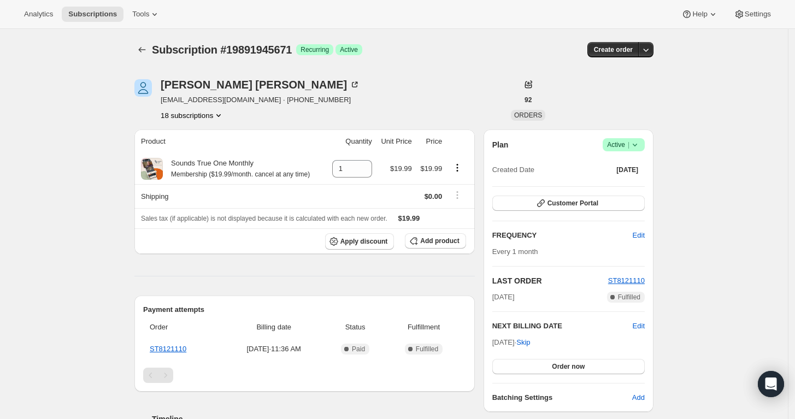
click at [641, 143] on icon at bounding box center [635, 144] width 11 height 11
click at [636, 162] on span "Pause subscription" at bounding box center [627, 166] width 60 height 8
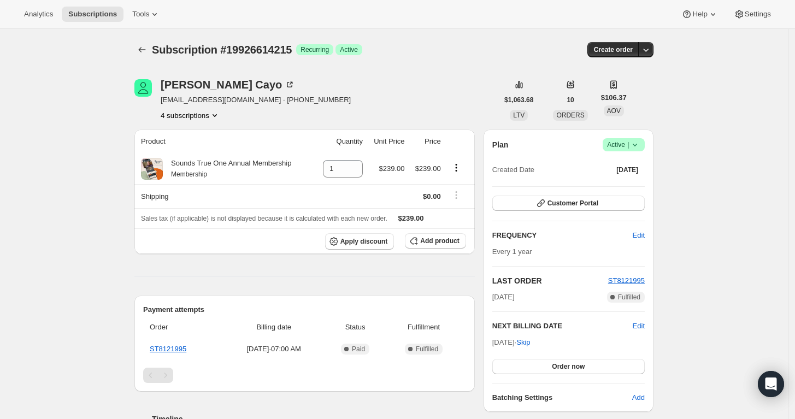
click at [625, 138] on span "Success Active |" at bounding box center [624, 144] width 42 height 13
click at [625, 162] on span "Pause subscription" at bounding box center [627, 166] width 60 height 8
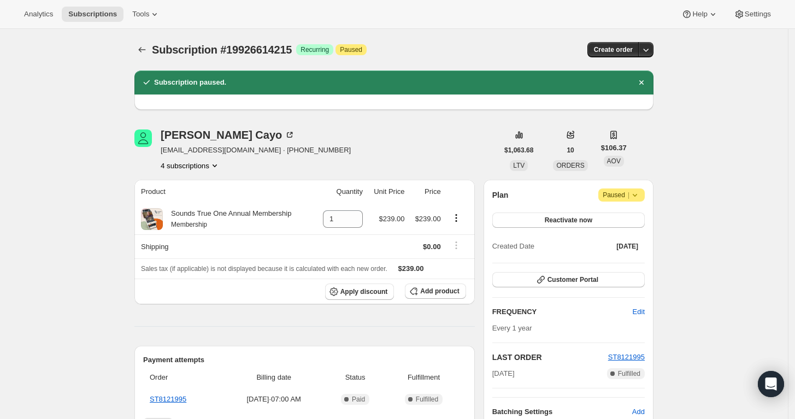
click at [635, 193] on icon at bounding box center [635, 195] width 11 height 11
click at [693, 168] on div "Subscription #19926614215. This page is ready Subscription #19926614215 Success…" at bounding box center [394, 395] width 788 height 733
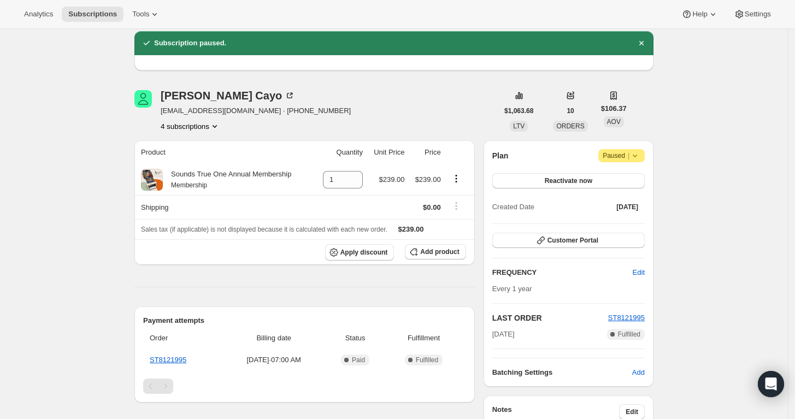
scroll to position [37, 0]
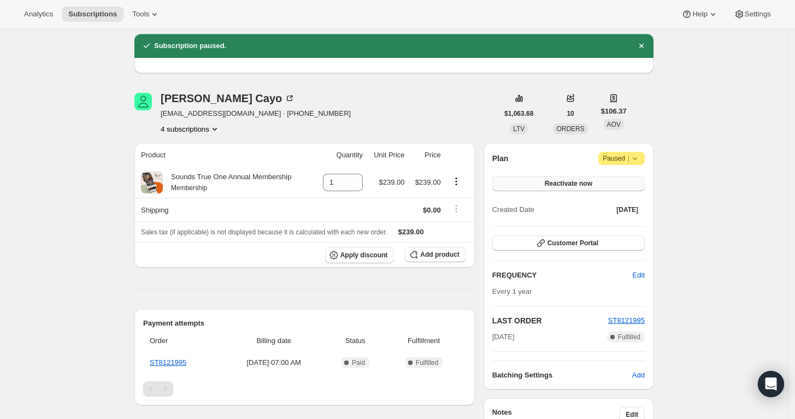
click at [614, 184] on button "Reactivate now" at bounding box center [569, 183] width 153 height 15
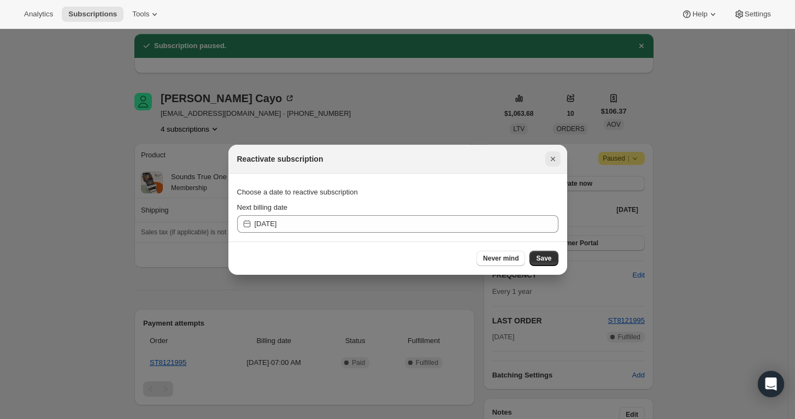
click at [549, 159] on icon "Close" at bounding box center [553, 159] width 11 height 11
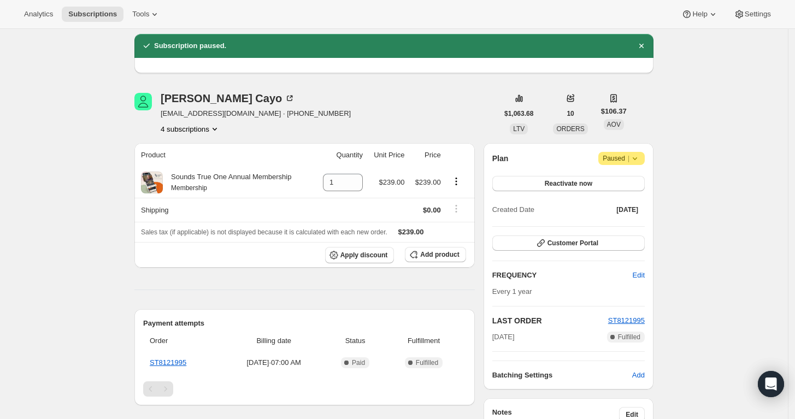
click at [188, 133] on button "4 subscriptions" at bounding box center [191, 129] width 60 height 11
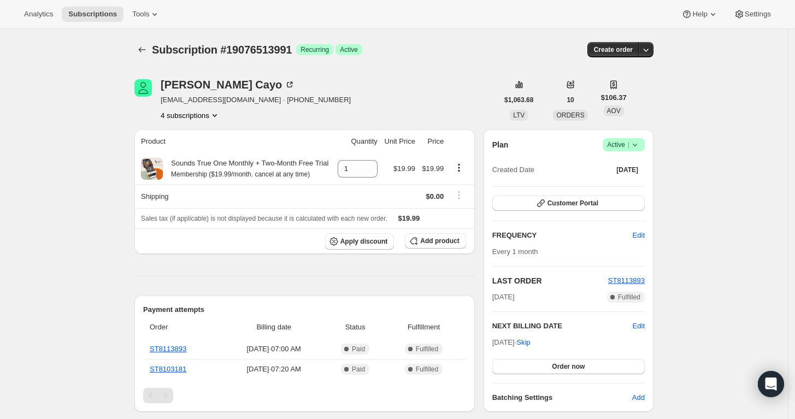
click at [630, 143] on span "|" at bounding box center [629, 144] width 2 height 9
click at [635, 165] on span "Pause subscription" at bounding box center [627, 166] width 60 height 8
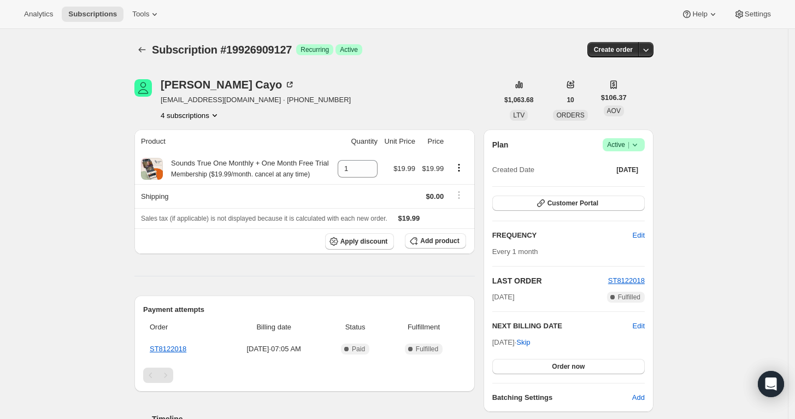
click at [630, 143] on span "|" at bounding box center [629, 144] width 2 height 9
click at [639, 172] on button "Pause subscription" at bounding box center [628, 165] width 68 height 17
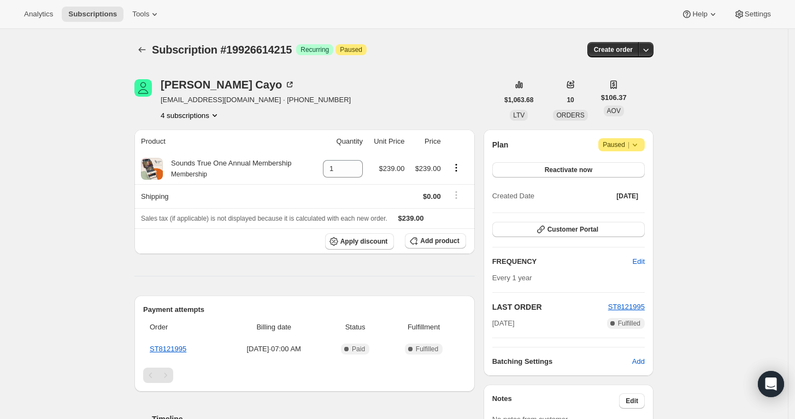
click at [641, 148] on icon at bounding box center [635, 144] width 11 height 11
click at [607, 167] on button "Reactivate now" at bounding box center [569, 169] width 153 height 15
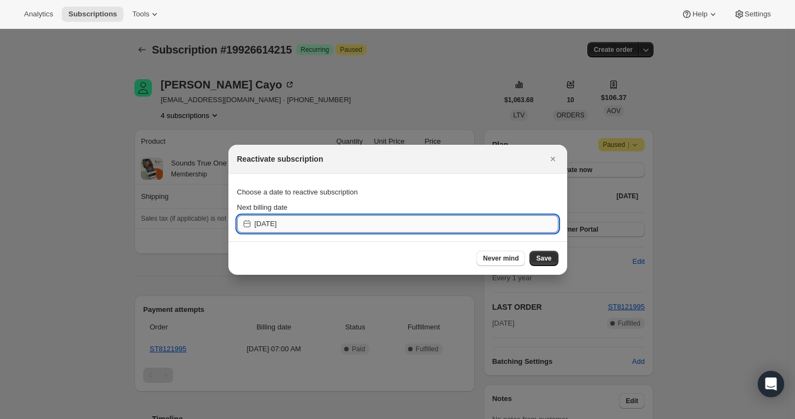
click at [297, 222] on input "2025-09-04" at bounding box center [407, 223] width 304 height 17
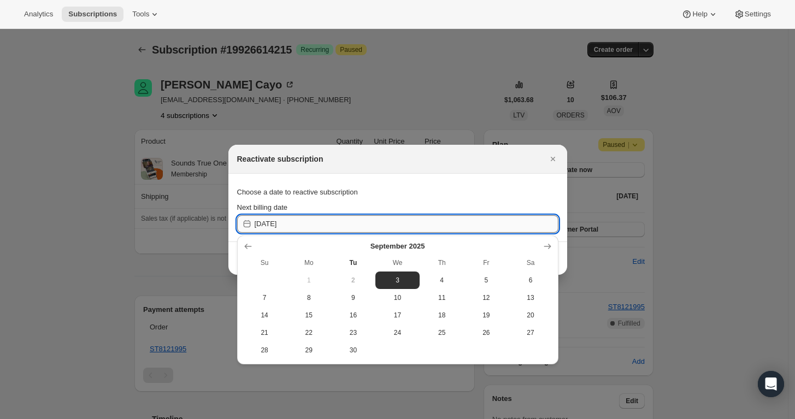
click at [279, 226] on input "2025-09-04" at bounding box center [407, 223] width 304 height 17
click at [264, 229] on input "2025-09-04" at bounding box center [407, 223] width 304 height 17
click at [413, 244] on div at bounding box center [398, 246] width 311 height 11
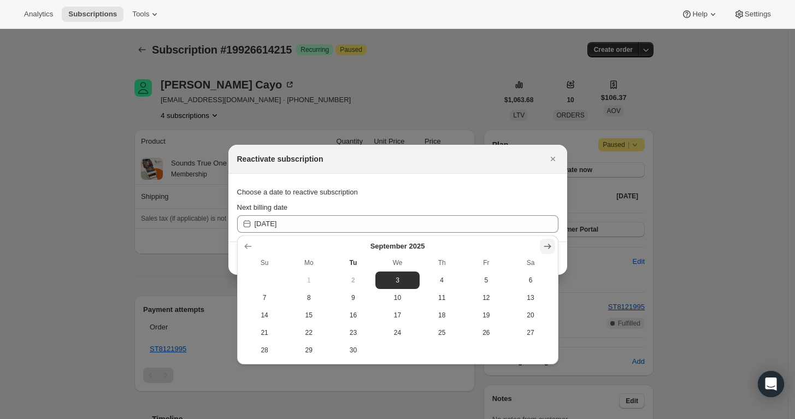
click at [547, 241] on icon "Show next month, October 2025" at bounding box center [547, 246] width 11 height 11
click at [547, 243] on icon "Show next month, November 2025" at bounding box center [547, 246] width 11 height 11
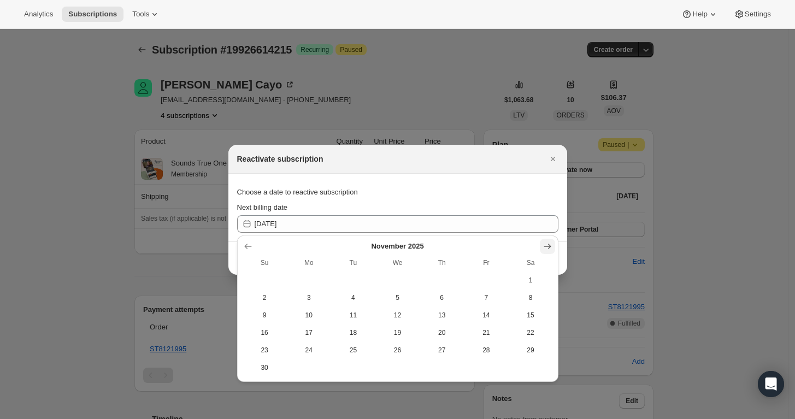
click at [547, 243] on icon "Show next month, December 2025" at bounding box center [547, 246] width 11 height 11
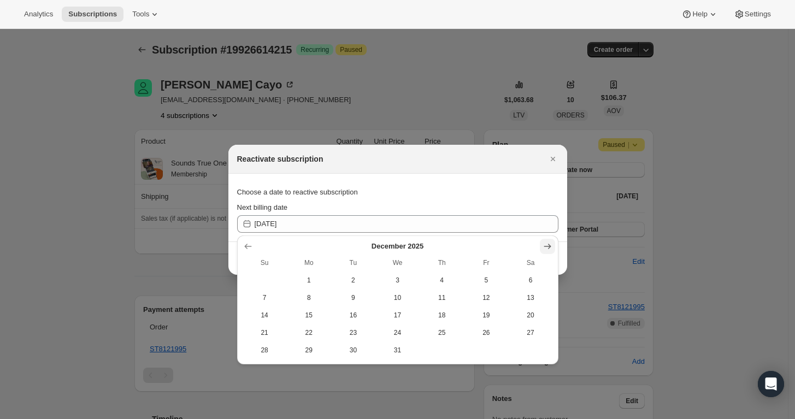
click at [547, 243] on icon "Show next month, January 2026" at bounding box center [547, 246] width 11 height 11
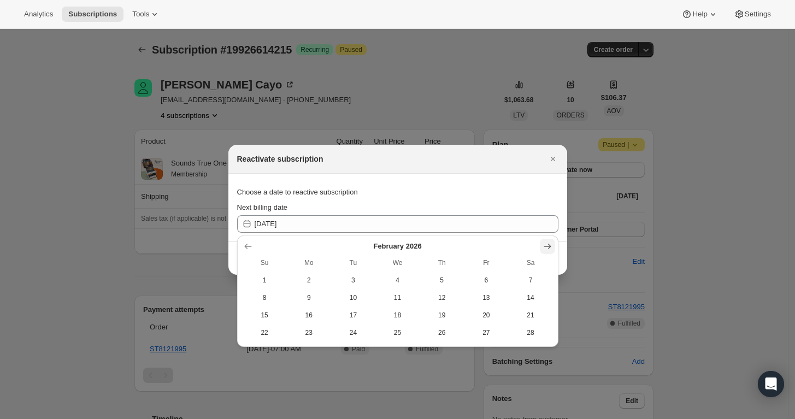
click at [547, 243] on icon "Show next month, March 2026" at bounding box center [547, 246] width 11 height 11
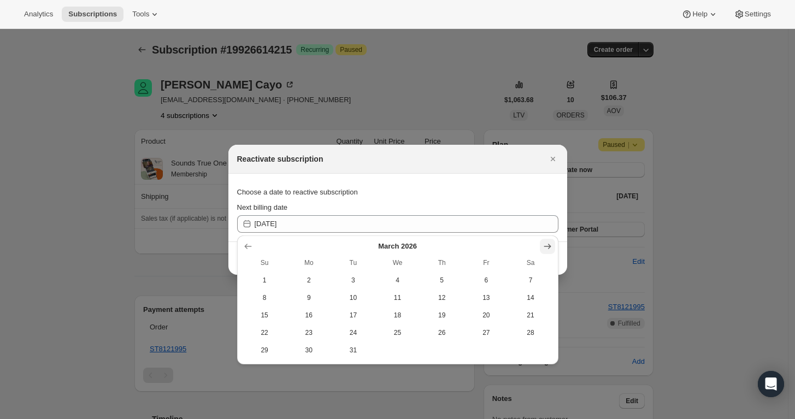
click at [547, 243] on icon "Show next month, April 2026" at bounding box center [547, 246] width 11 height 11
click at [547, 243] on icon "Show next month, May 2026" at bounding box center [547, 246] width 11 height 11
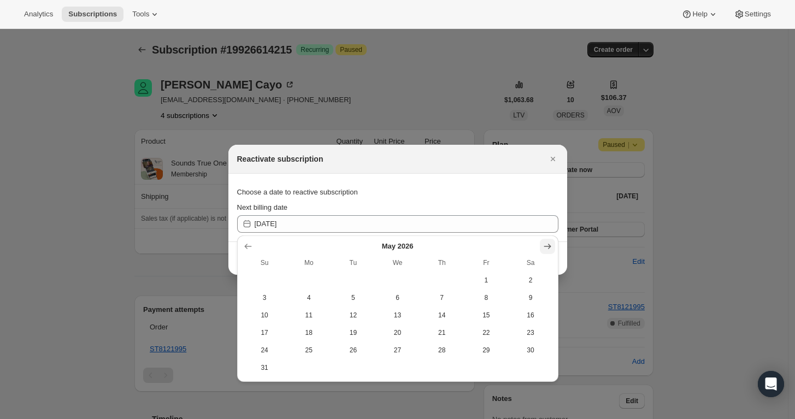
click at [547, 243] on icon "Show next month, June 2026" at bounding box center [547, 246] width 11 height 11
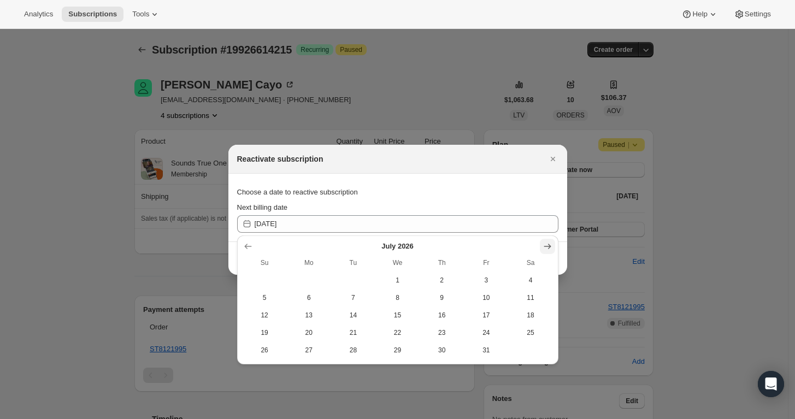
click at [547, 243] on icon "Show next month, August 2026" at bounding box center [547, 246] width 11 height 11
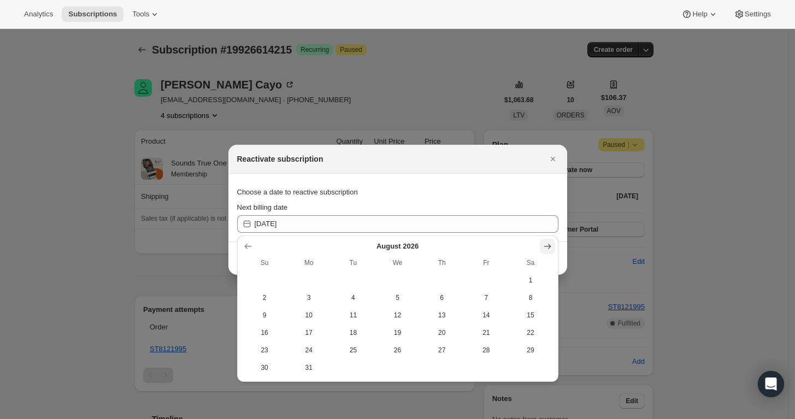
click at [547, 243] on icon "Show next month, September 2026" at bounding box center [547, 246] width 11 height 11
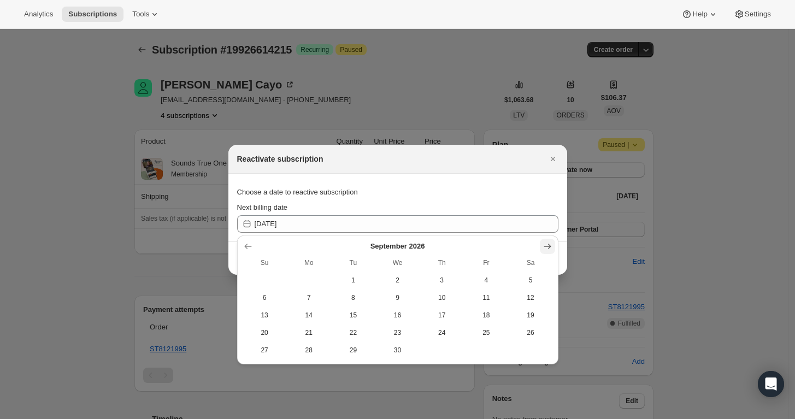
click at [547, 243] on icon "Show next month, October 2026" at bounding box center [547, 246] width 11 height 11
click at [248, 248] on icon "Show previous month, September 2026" at bounding box center [248, 246] width 11 height 11
click at [248, 248] on icon "Show previous month, August 2026" at bounding box center [248, 246] width 11 height 11
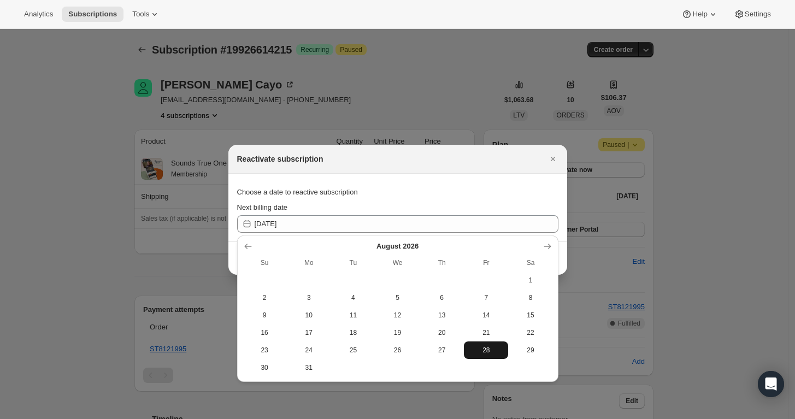
click at [481, 355] on button "28" at bounding box center [486, 350] width 44 height 17
type input "2026-08-28"
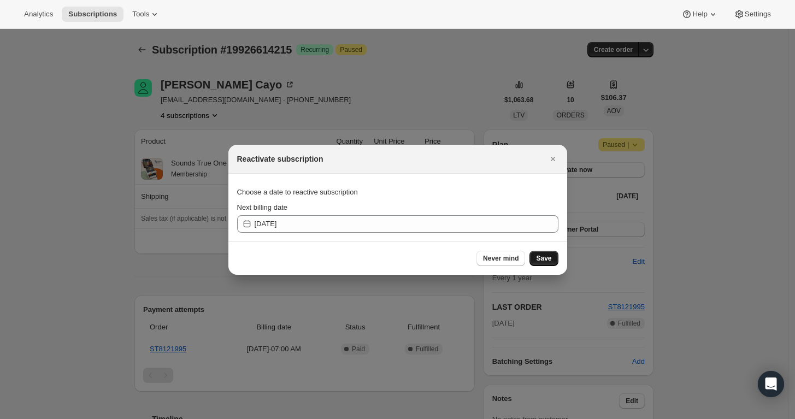
click at [552, 263] on button "Save" at bounding box center [544, 258] width 28 height 15
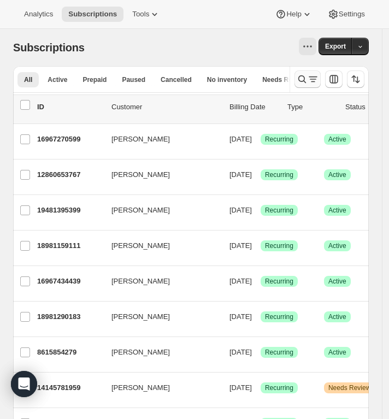
click at [307, 81] on icon "Search and filter results" at bounding box center [302, 79] width 11 height 11
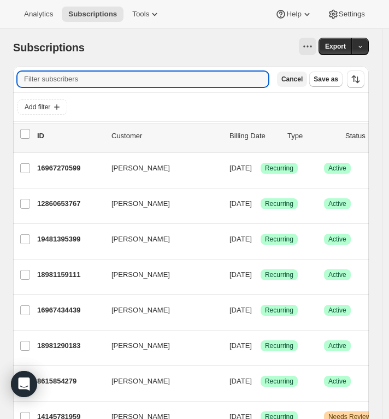
paste input "[PERSON_NAME][EMAIL_ADDRESS][DOMAIN_NAME]"
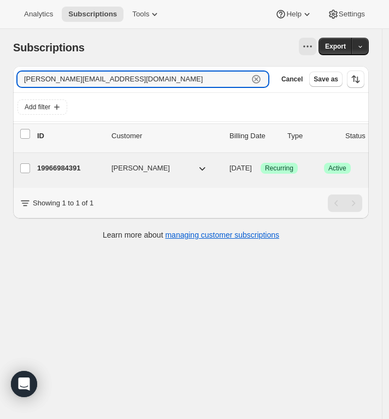
type input "[PERSON_NAME][EMAIL_ADDRESS][DOMAIN_NAME]"
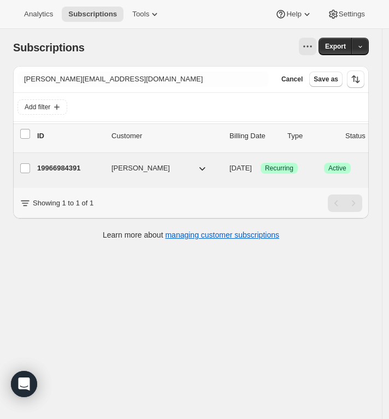
click at [149, 171] on span "[PERSON_NAME]" at bounding box center [141, 168] width 58 height 11
click at [167, 168] on button "[PERSON_NAME]" at bounding box center [159, 168] width 109 height 17
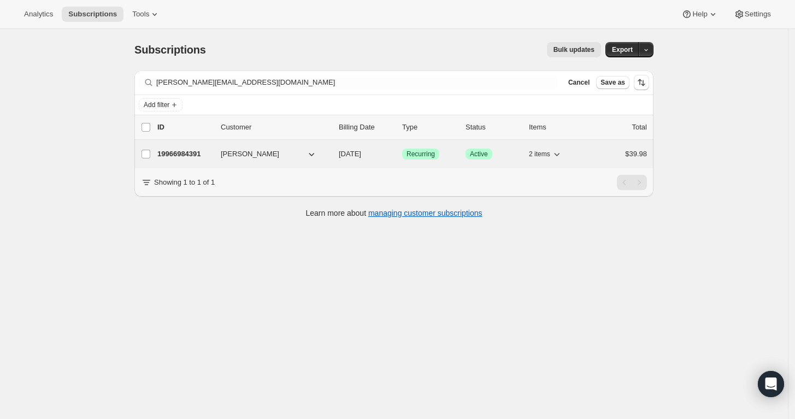
click at [361, 152] on span "[DATE]" at bounding box center [350, 154] width 22 height 8
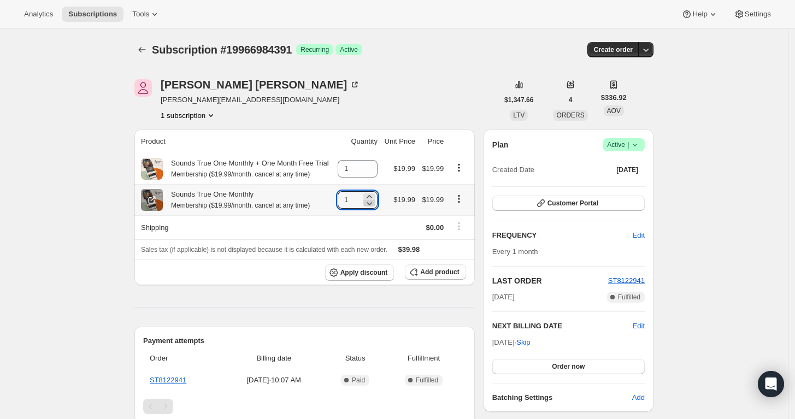
click at [375, 204] on icon at bounding box center [369, 203] width 11 height 11
type input "0"
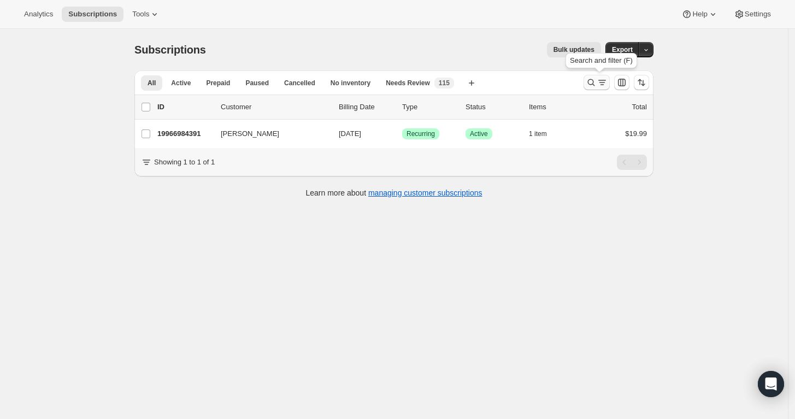
click at [595, 81] on icon "Search and filter results" at bounding box center [591, 82] width 7 height 7
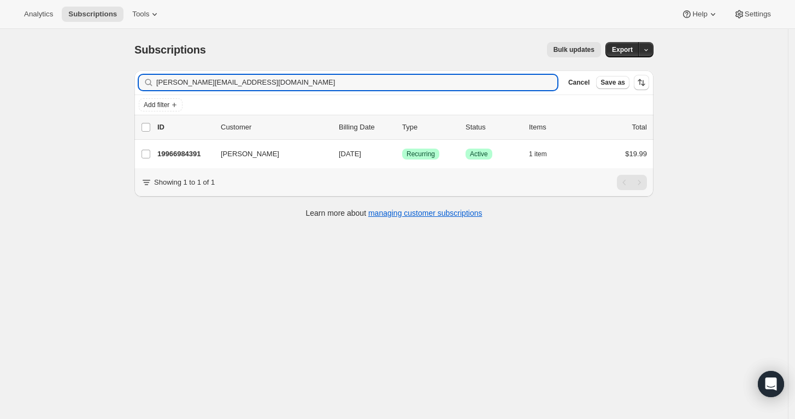
click at [342, 91] on div "Filter subscribers [PERSON_NAME][EMAIL_ADDRESS][DOMAIN_NAME] Clear Cancel Save …" at bounding box center [393, 83] width 519 height 24
click at [339, 77] on input "[PERSON_NAME][EMAIL_ADDRESS][DOMAIN_NAME]" at bounding box center [347, 82] width 382 height 15
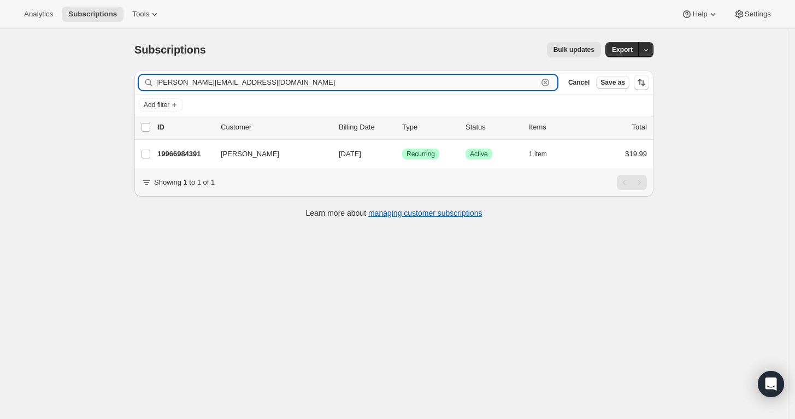
paste input "mllejulia1"
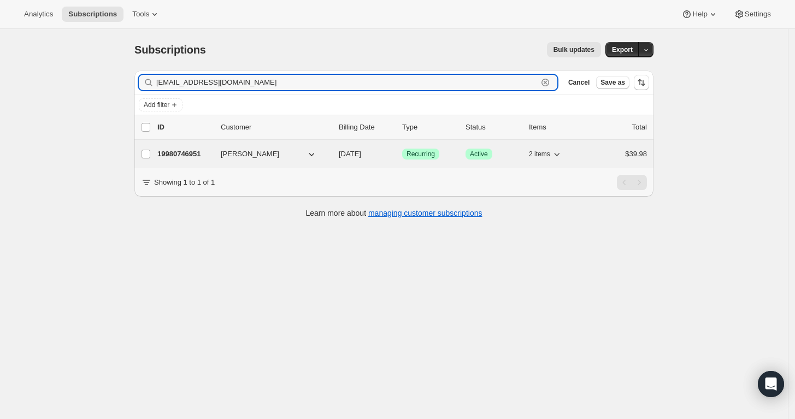
type input "[EMAIL_ADDRESS][DOMAIN_NAME]"
click at [343, 158] on span "[DATE]" at bounding box center [350, 154] width 22 height 8
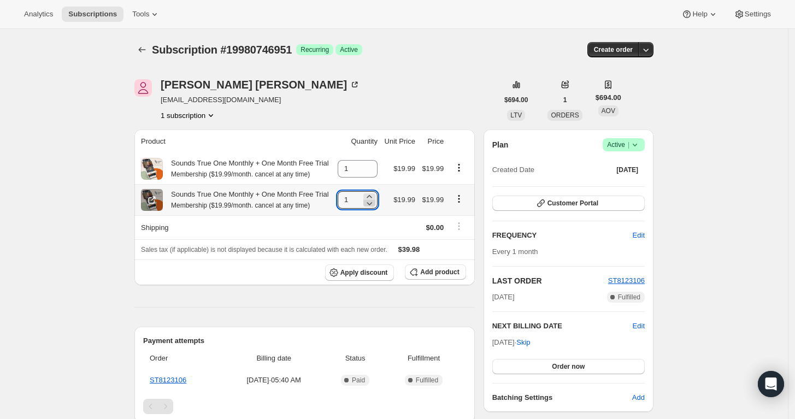
click at [375, 203] on icon at bounding box center [369, 203] width 11 height 11
type input "0"
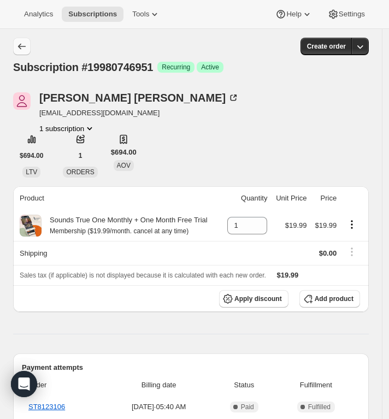
click at [30, 44] on button "Subscriptions" at bounding box center [21, 46] width 17 height 17
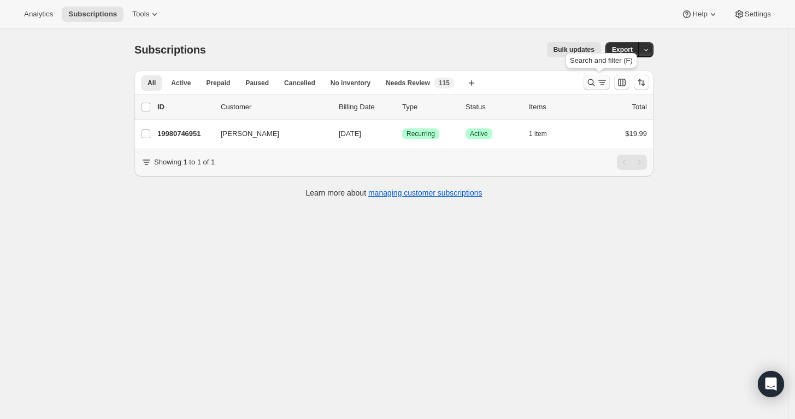
click at [594, 85] on icon "Search and filter results" at bounding box center [591, 82] width 7 height 7
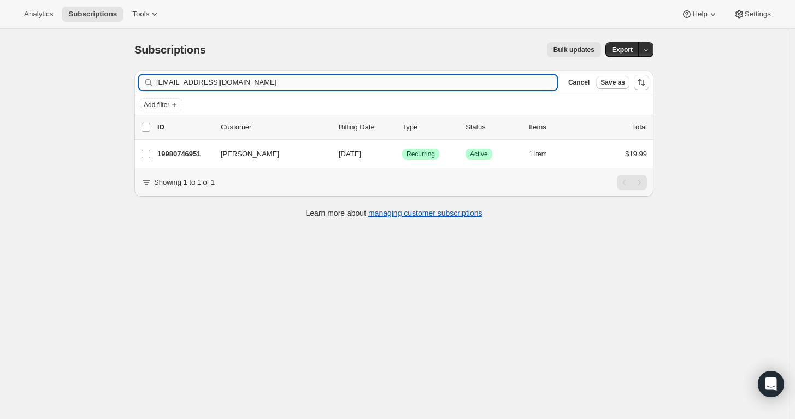
click at [282, 86] on input "[EMAIL_ADDRESS][DOMAIN_NAME]" at bounding box center [356, 82] width 401 height 15
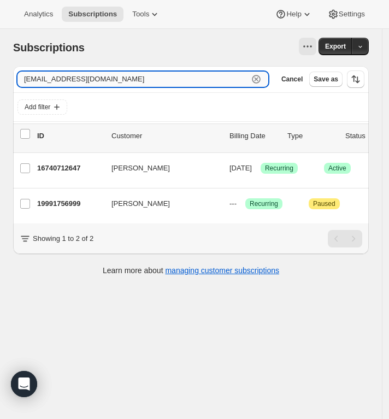
click at [179, 77] on input "[EMAIL_ADDRESS][DOMAIN_NAME]" at bounding box center [132, 79] width 231 height 15
click at [181, 80] on input "[EMAIL_ADDRESS][DOMAIN_NAME]" at bounding box center [132, 79] width 231 height 15
paste input "jlmcgill11@g"
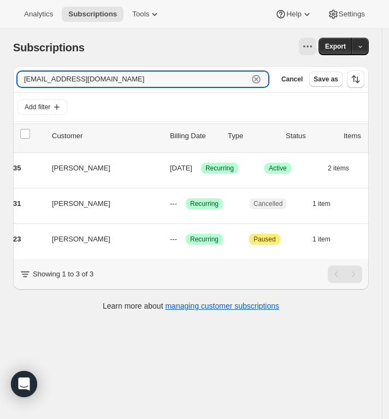
scroll to position [0, 46]
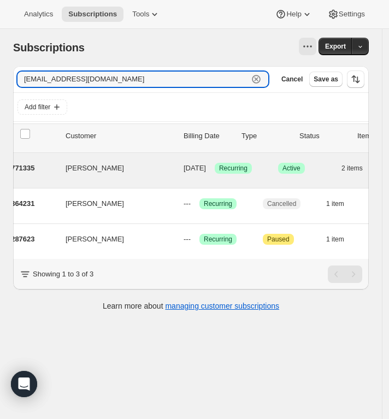
type input "[EMAIL_ADDRESS][DOMAIN_NAME]"
click at [156, 178] on div "20023771335 [PERSON_NAME] [DATE] Success Recurring Success Active 2 items $39.98" at bounding box center [225, 171] width 469 height 22
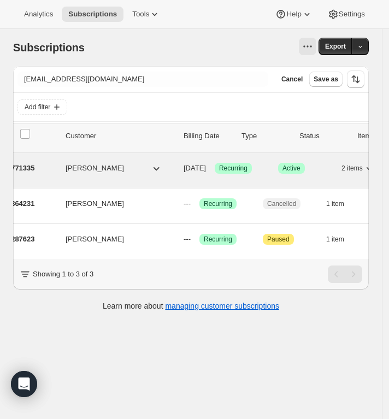
click at [160, 174] on div "20023771335 [PERSON_NAME] [DATE] Success Recurring Success Active 2 items $39.98" at bounding box center [225, 168] width 469 height 17
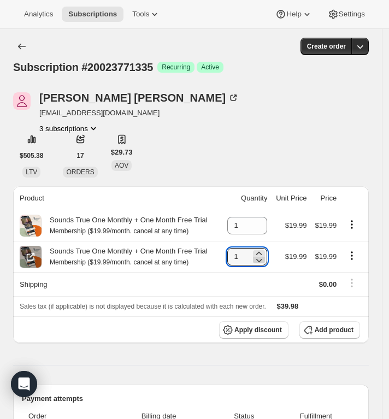
click at [265, 261] on icon at bounding box center [259, 260] width 11 height 11
type input "0"
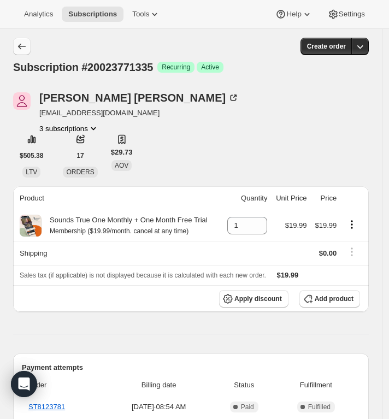
click at [26, 51] on icon "Subscriptions" at bounding box center [21, 46] width 11 height 11
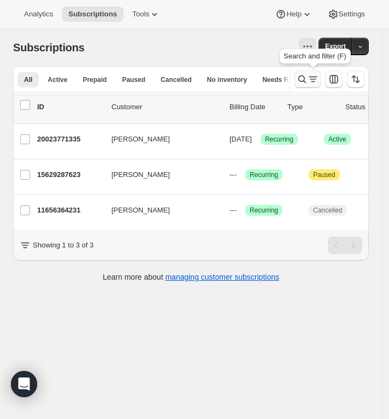
click at [306, 78] on icon "Search and filter results" at bounding box center [302, 79] width 8 height 8
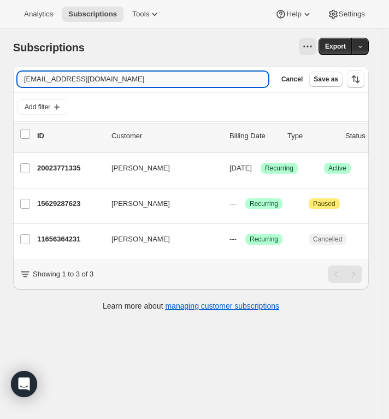
click at [176, 72] on input "[EMAIL_ADDRESS][DOMAIN_NAME]" at bounding box center [142, 79] width 251 height 15
click at [175, 73] on input "[EMAIL_ADDRESS][DOMAIN_NAME]" at bounding box center [142, 79] width 251 height 15
type input "[EMAIL_ADDRESS][DOMAIN_NAME]"
